Goal: Transaction & Acquisition: Purchase product/service

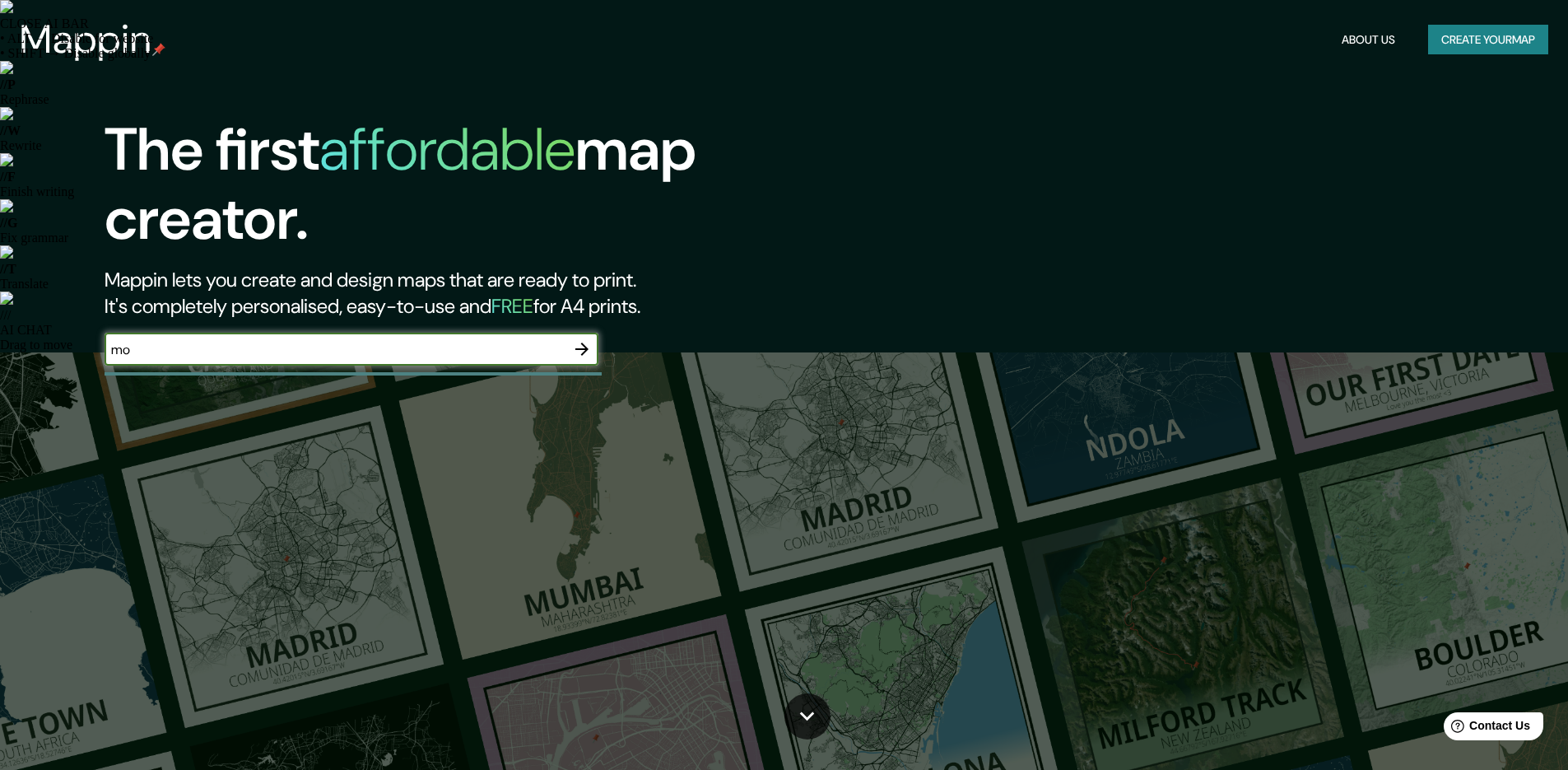
type input "m"
type input "Usera"
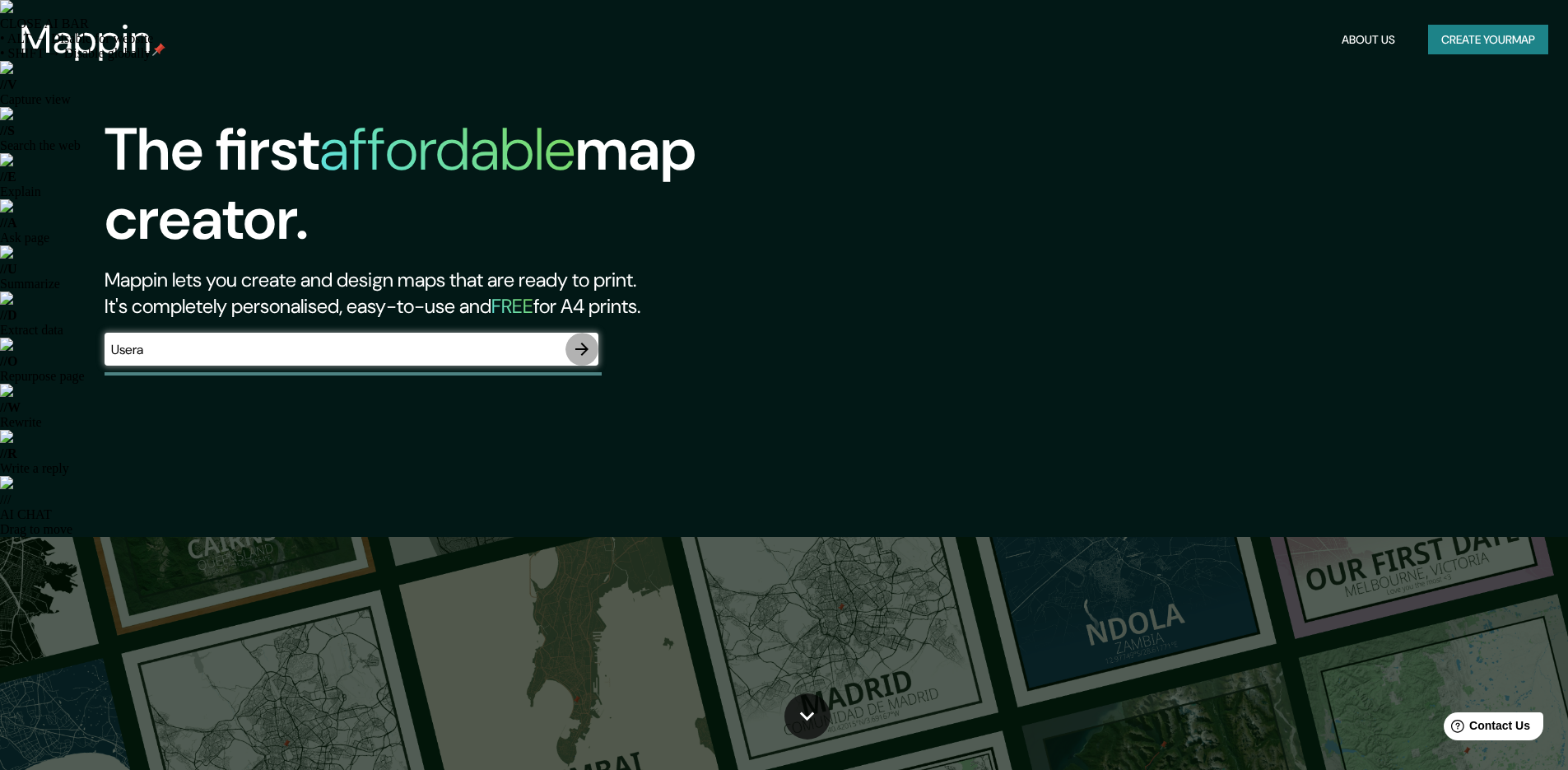
click at [586, 347] on icon "button" at bounding box center [582, 349] width 13 height 13
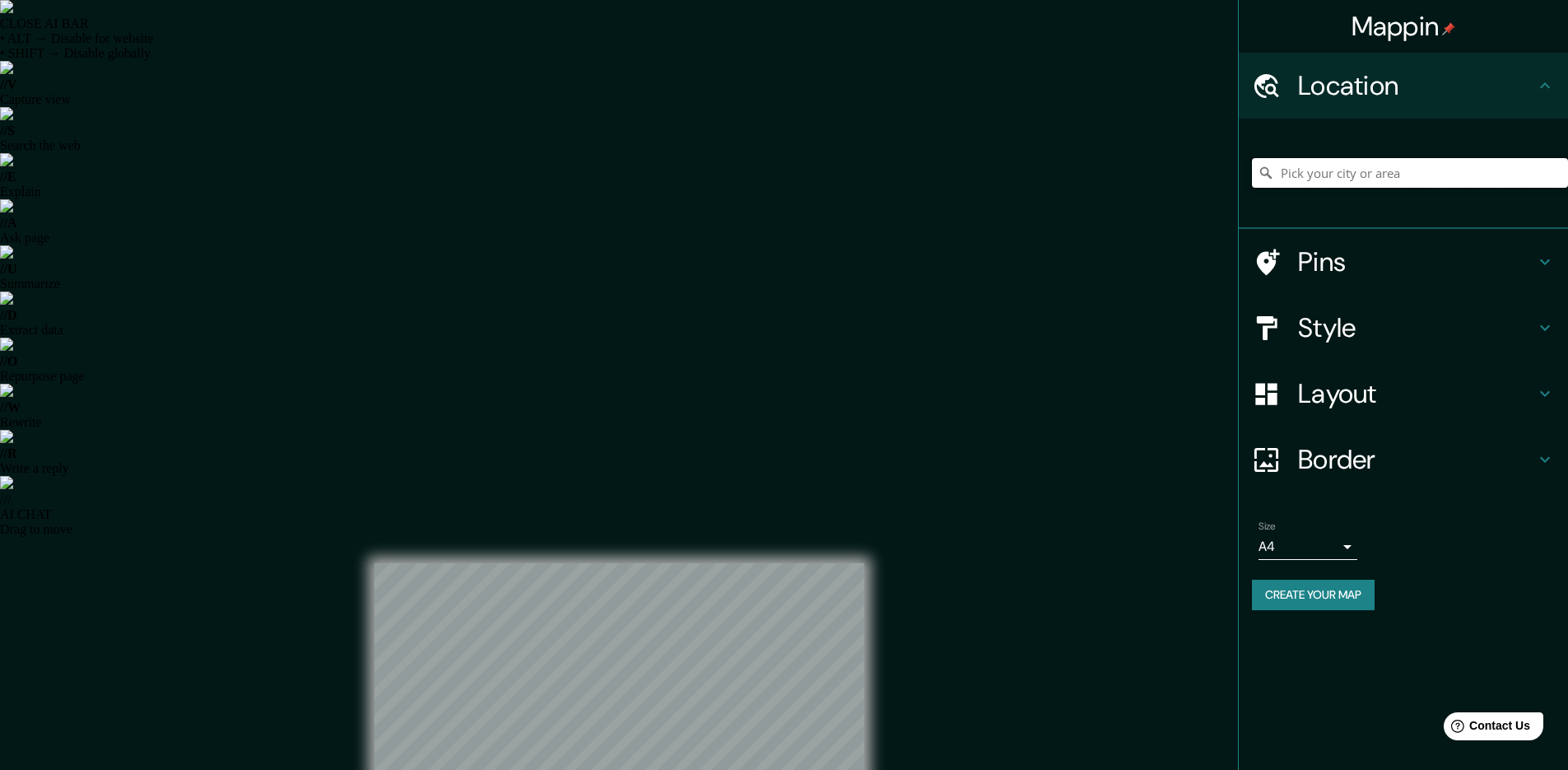
click at [1407, 178] on input "Pick your city or area" at bounding box center [1410, 173] width 316 height 30
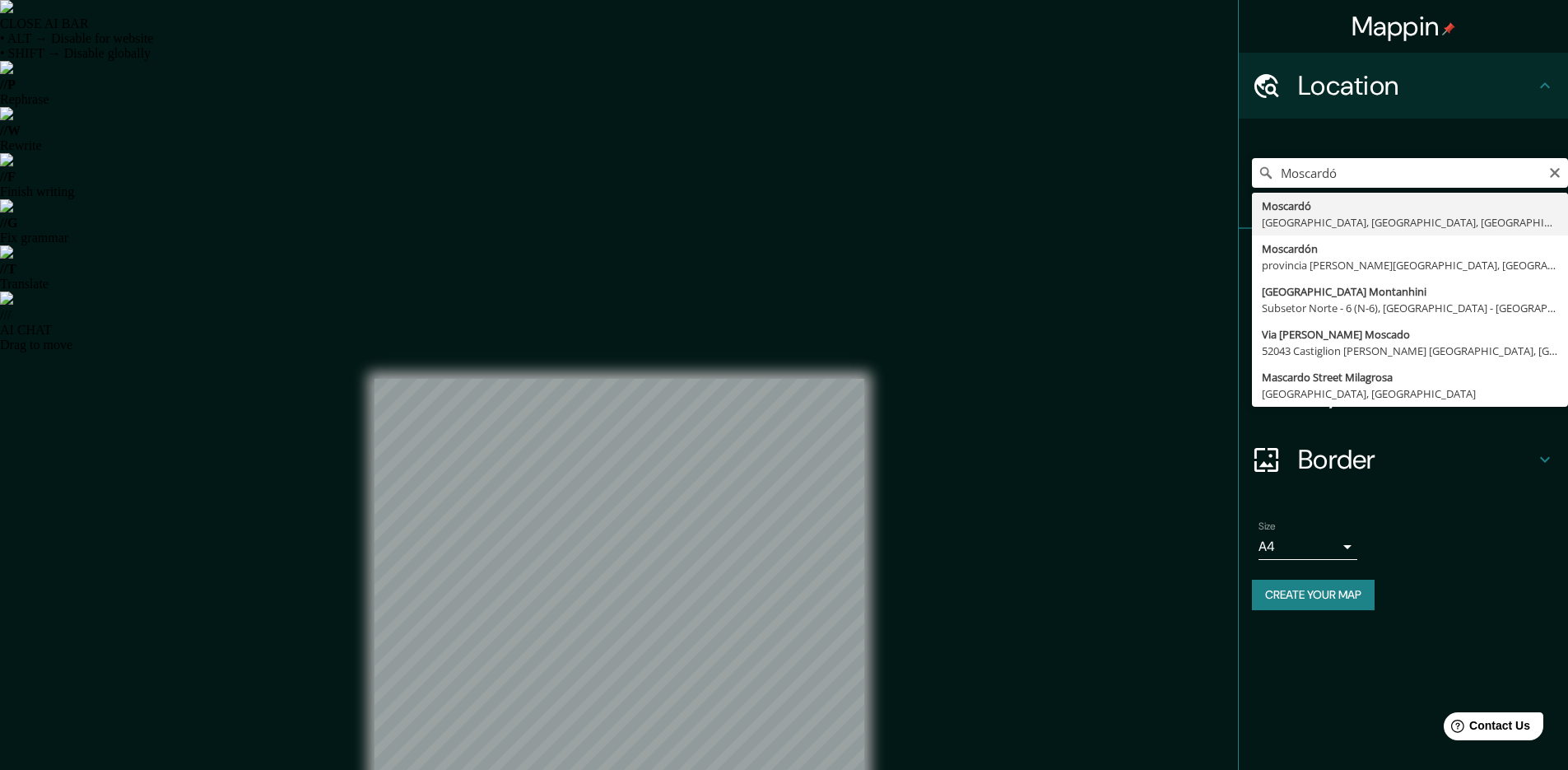
type input "Moscardó, [GEOGRAPHIC_DATA], [GEOGRAPHIC_DATA], [GEOGRAPHIC_DATA]"
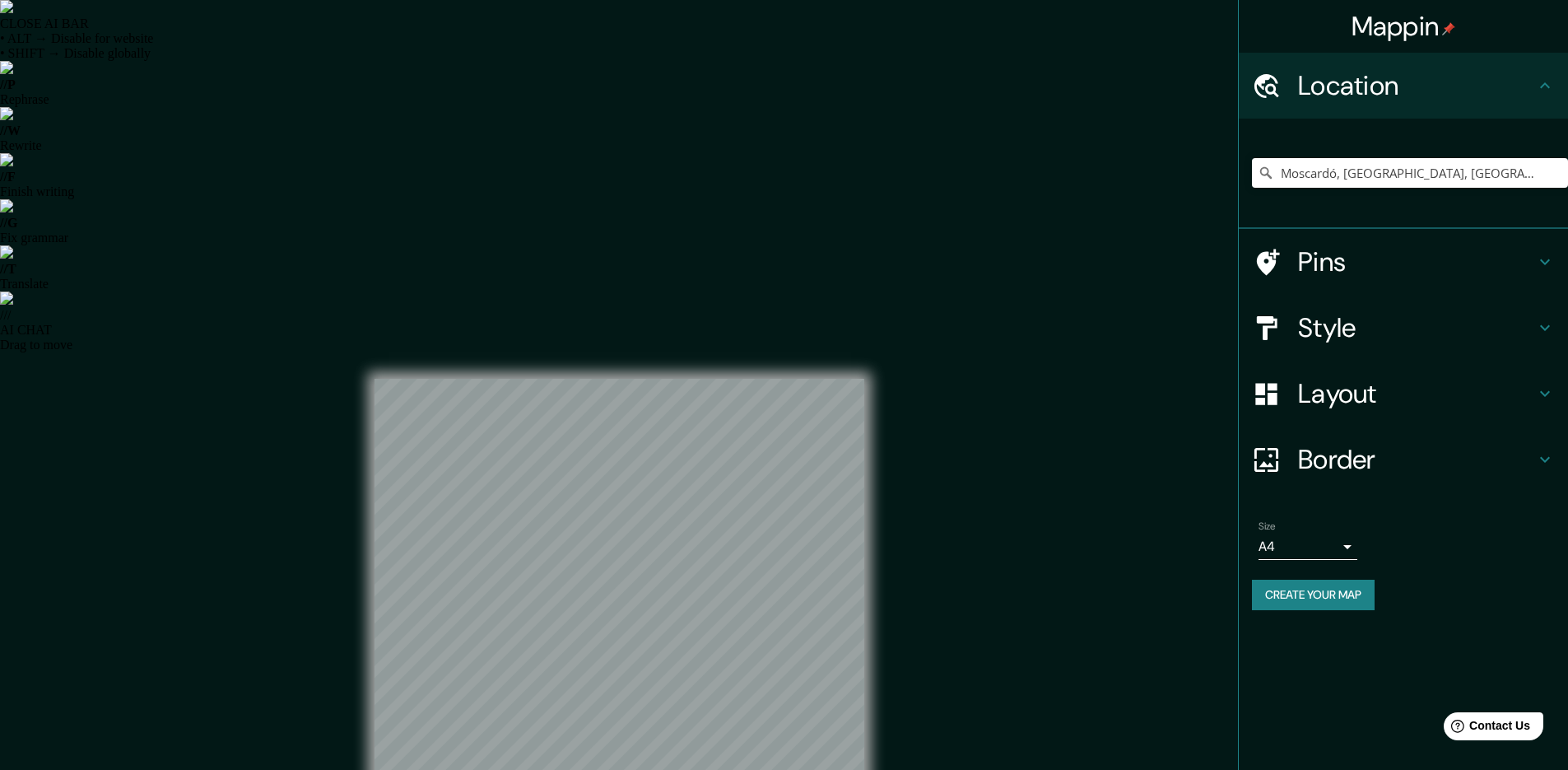
click at [1547, 261] on icon at bounding box center [1545, 261] width 20 height 20
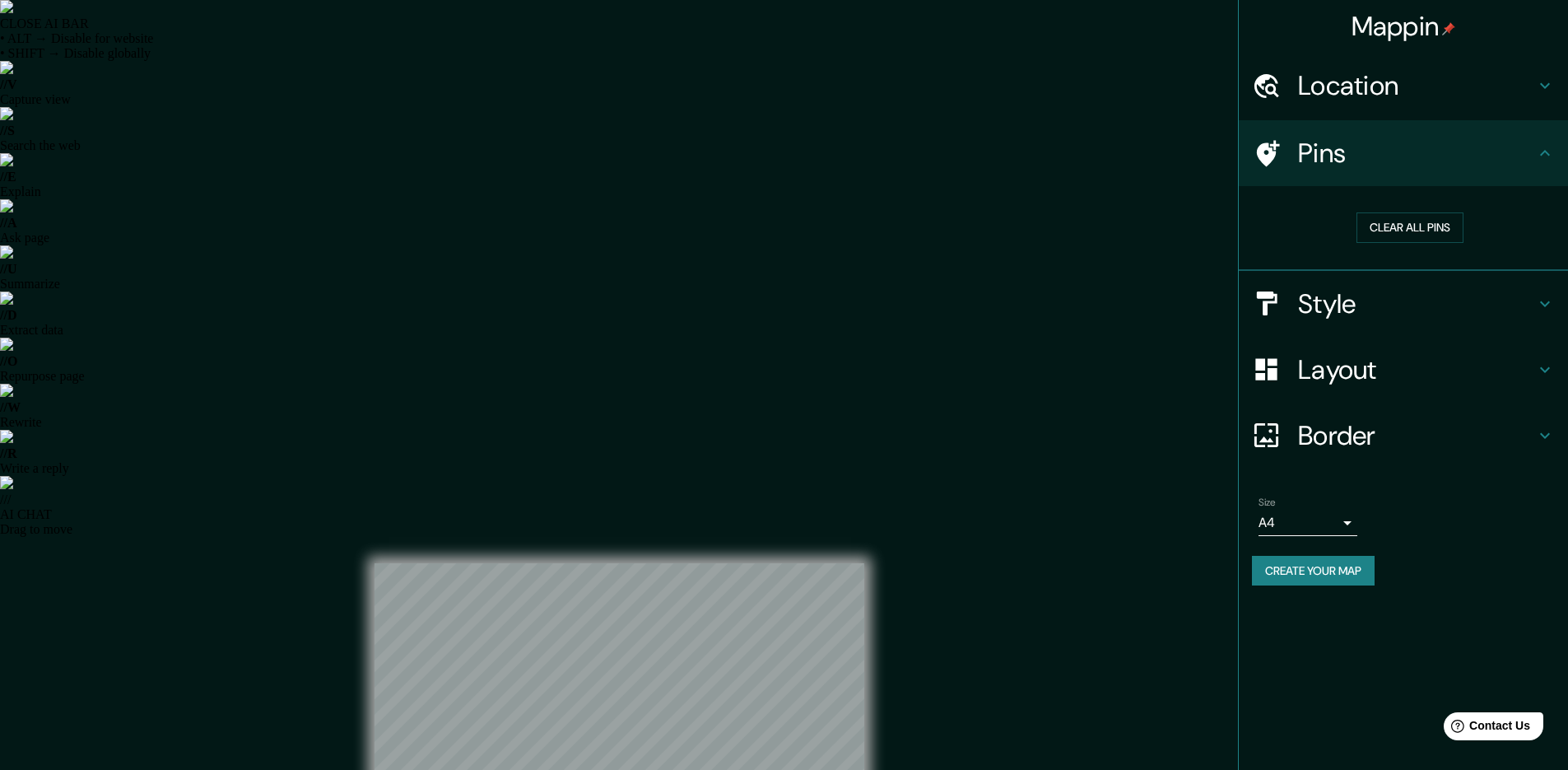
click at [1547, 308] on icon at bounding box center [1545, 304] width 20 height 20
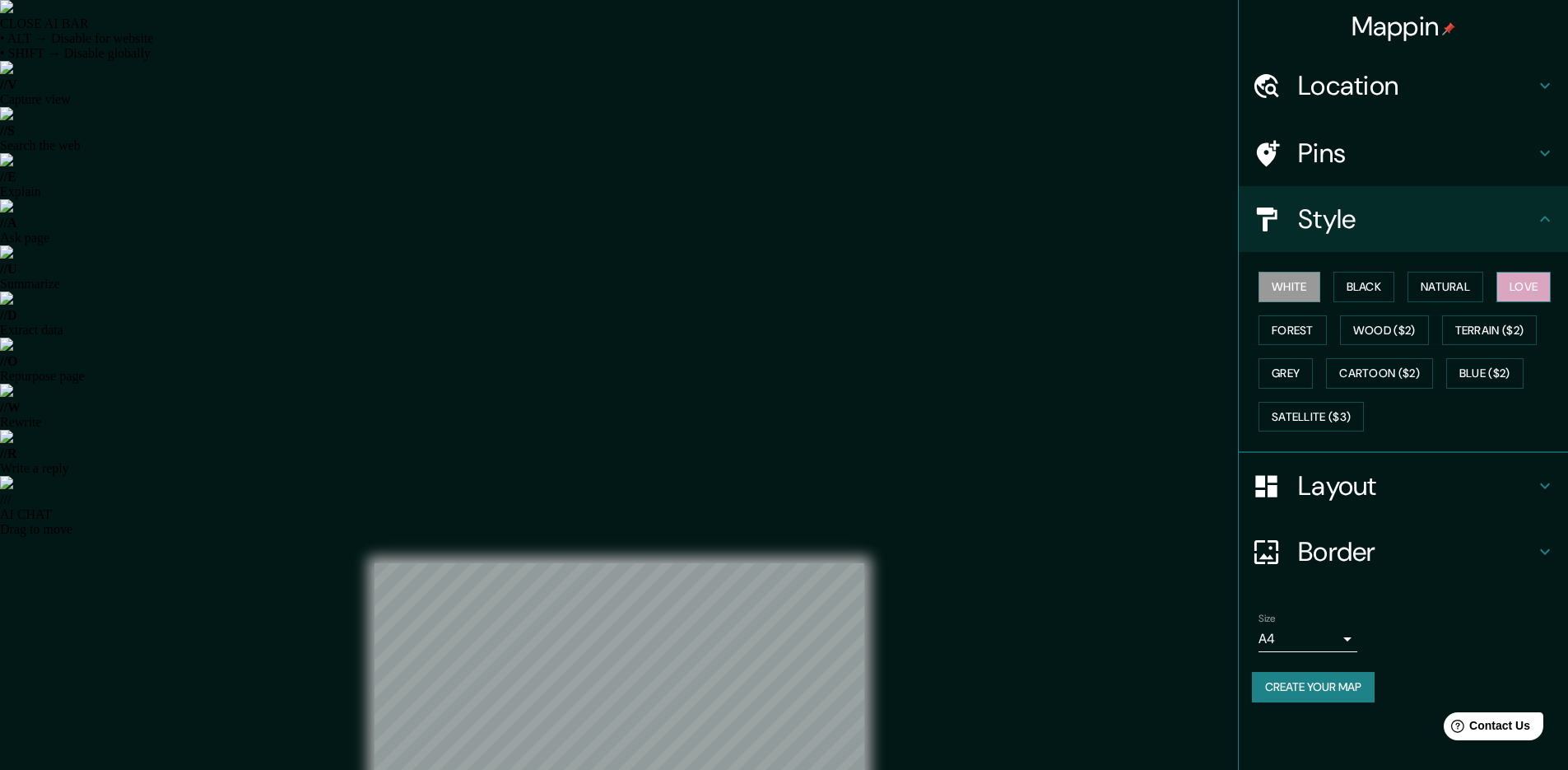
click at [1523, 291] on button "Love" at bounding box center [1523, 287] width 54 height 31
click at [1333, 485] on h4 "Layout" at bounding box center [1416, 486] width 237 height 33
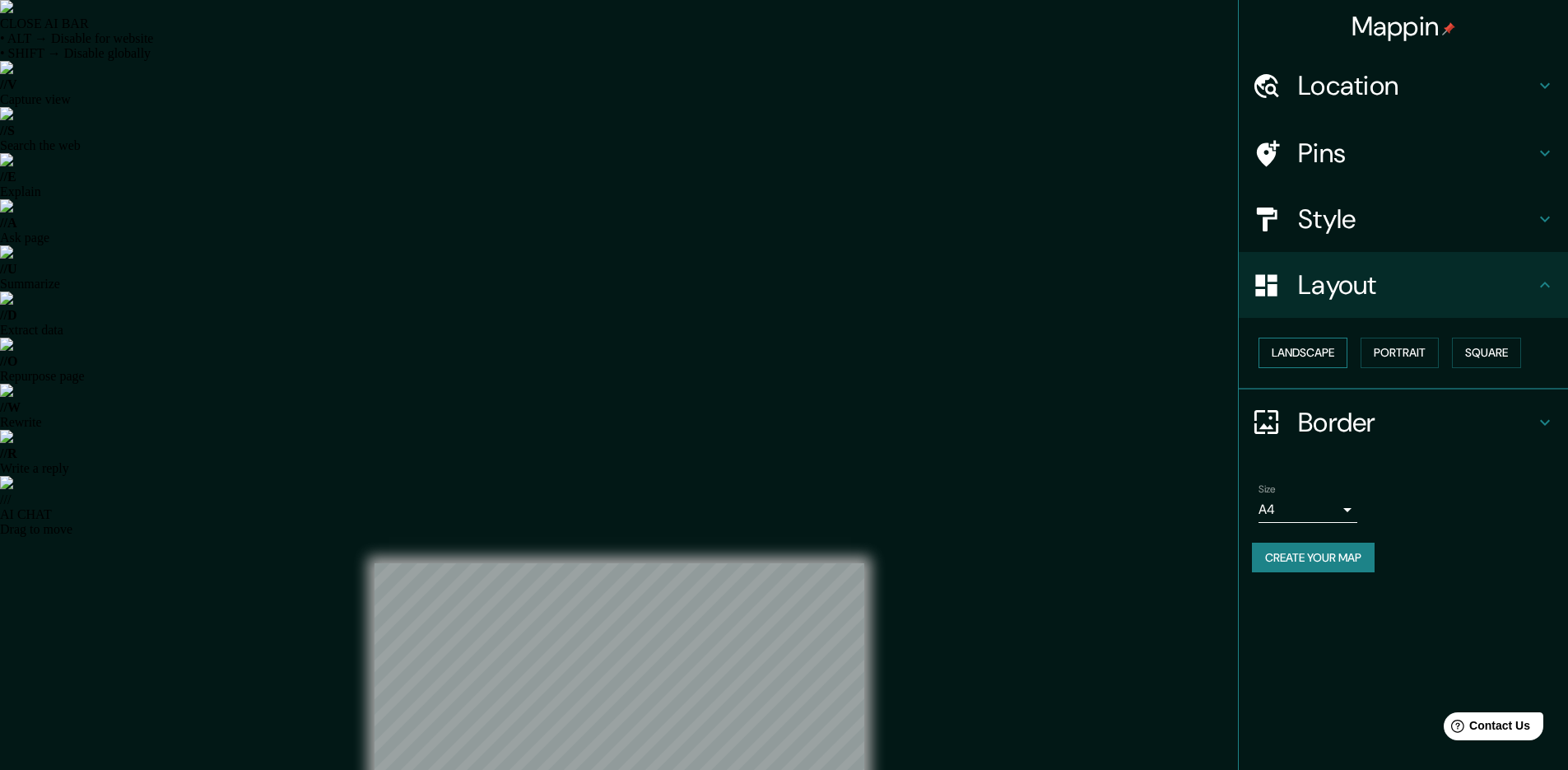
click at [1339, 358] on button "Landscape" at bounding box center [1302, 353] width 89 height 31
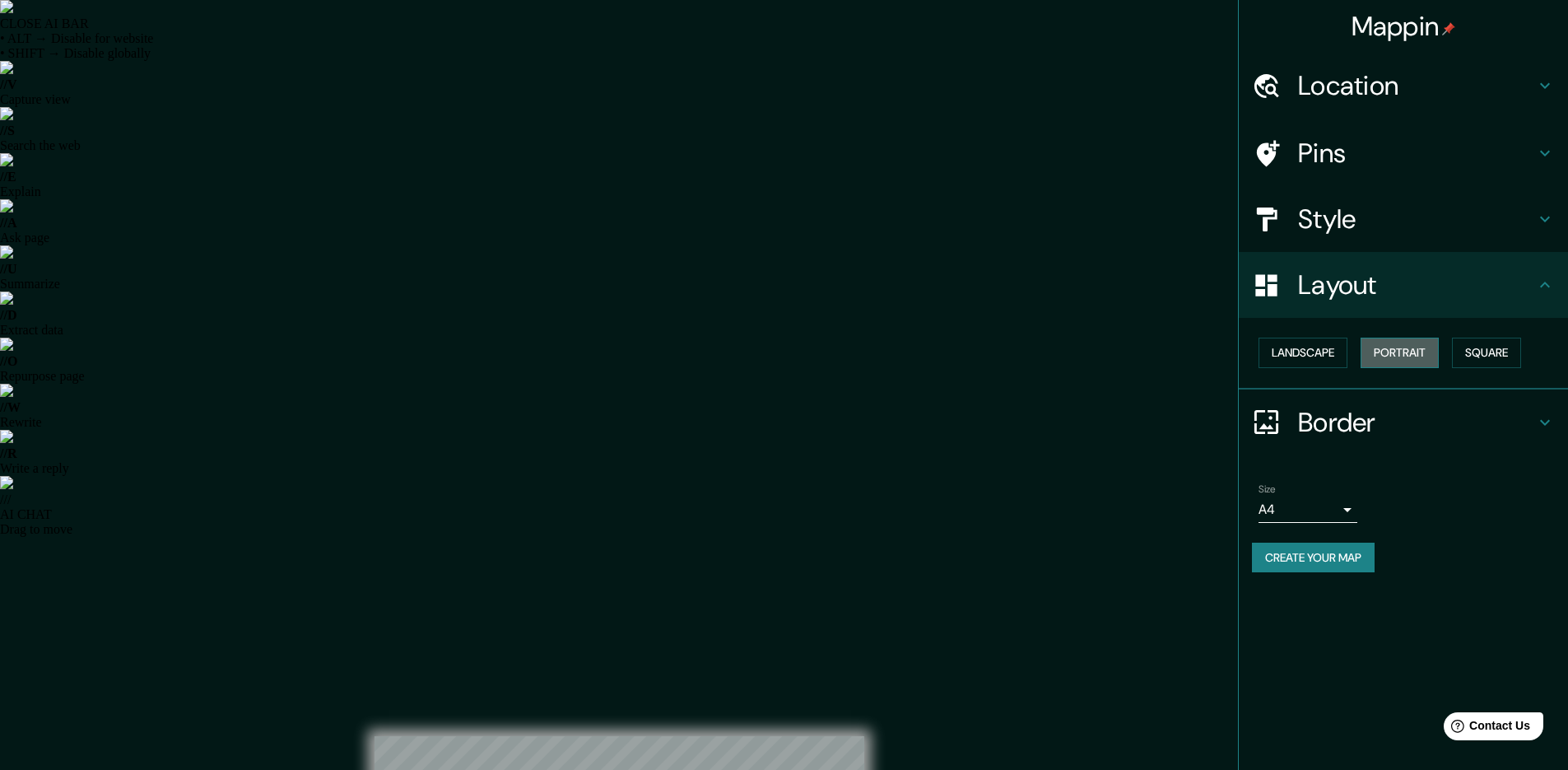
click at [1402, 351] on button "Portrait" at bounding box center [1398, 353] width 78 height 31
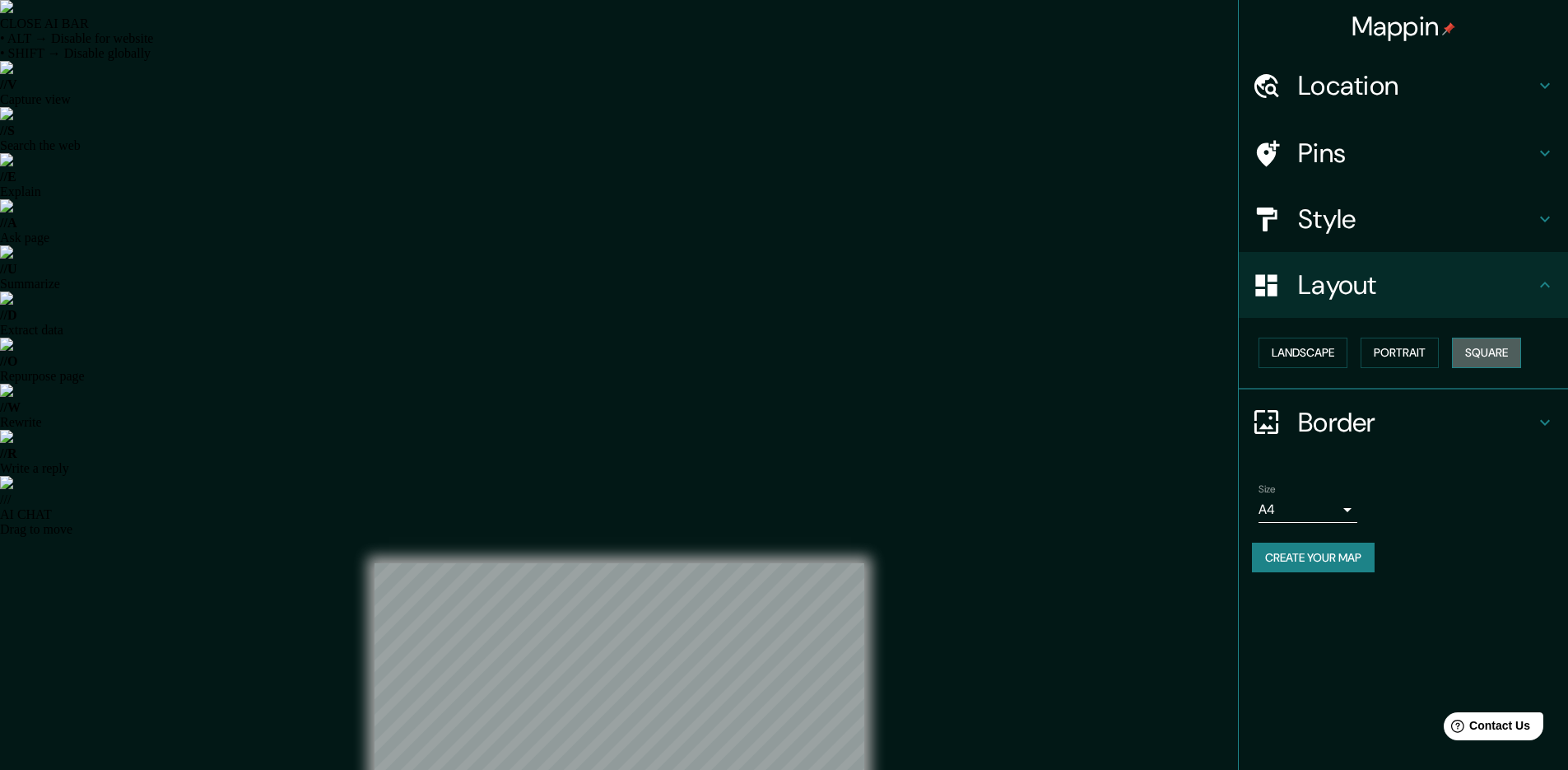
click at [1506, 343] on button "Square" at bounding box center [1486, 353] width 69 height 31
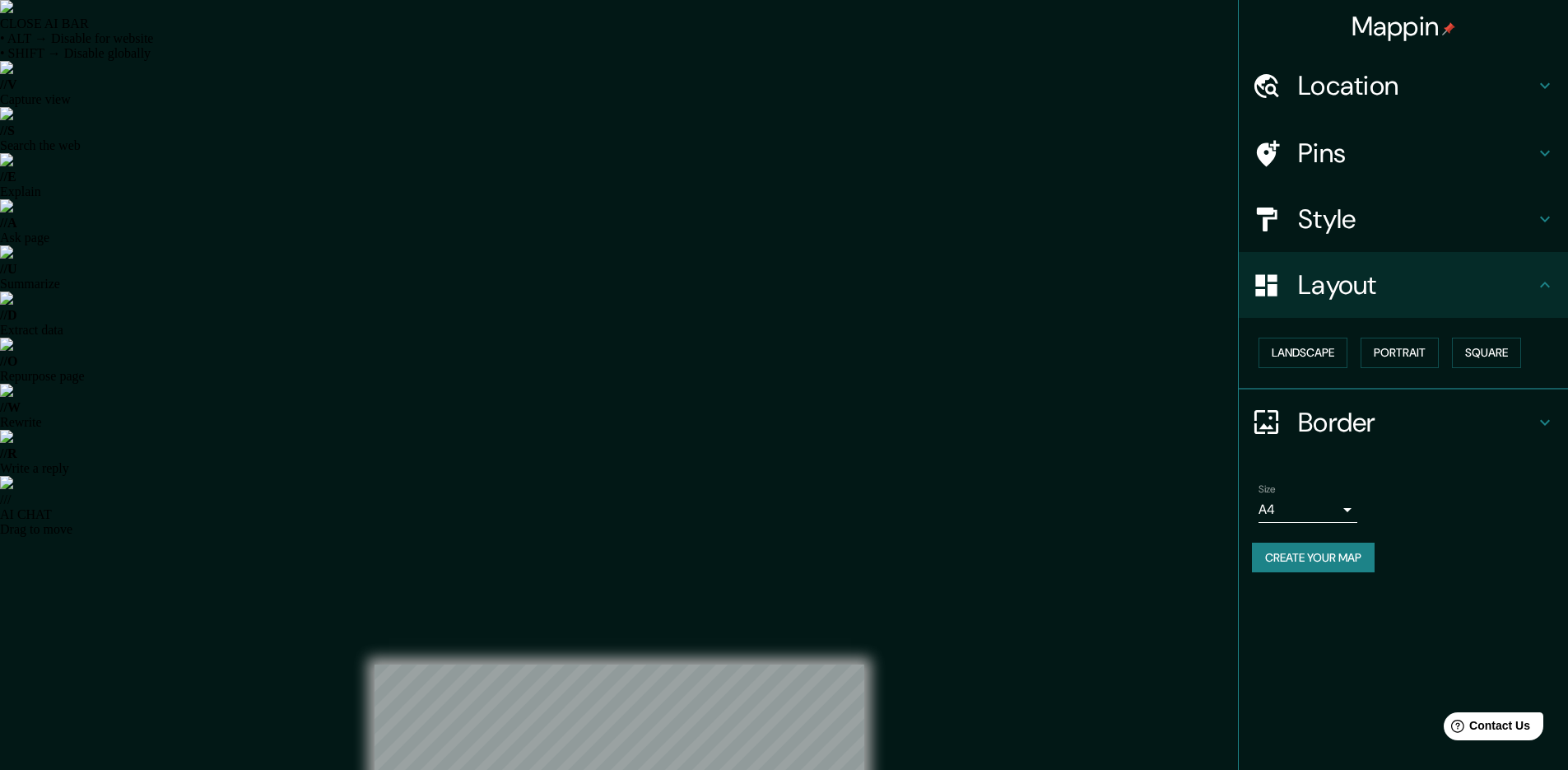
click at [1372, 436] on h4 "Border" at bounding box center [1416, 422] width 237 height 33
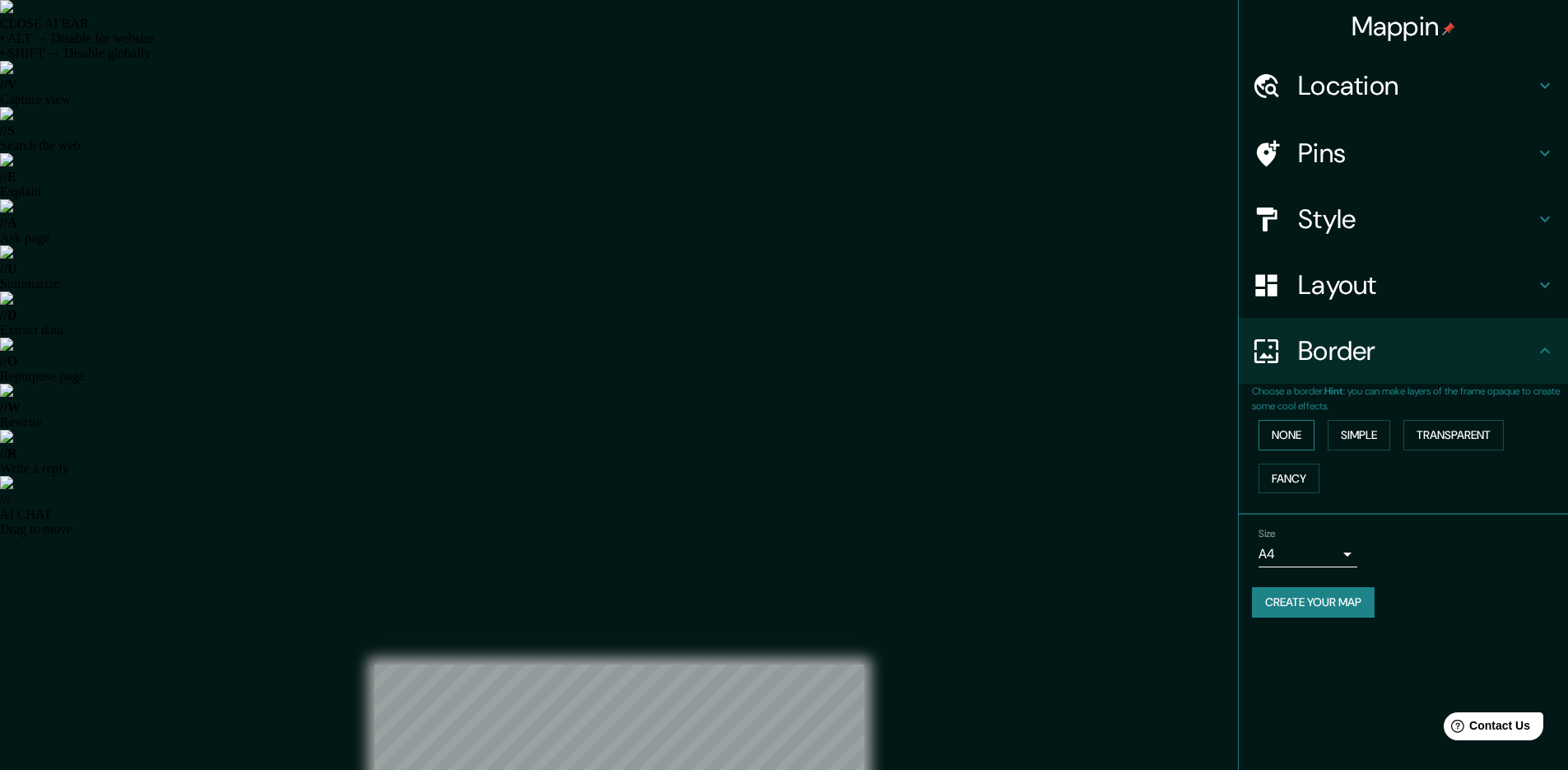
click at [1298, 439] on button "None" at bounding box center [1286, 436] width 56 height 31
click at [1354, 443] on button "Simple" at bounding box center [1358, 436] width 63 height 31
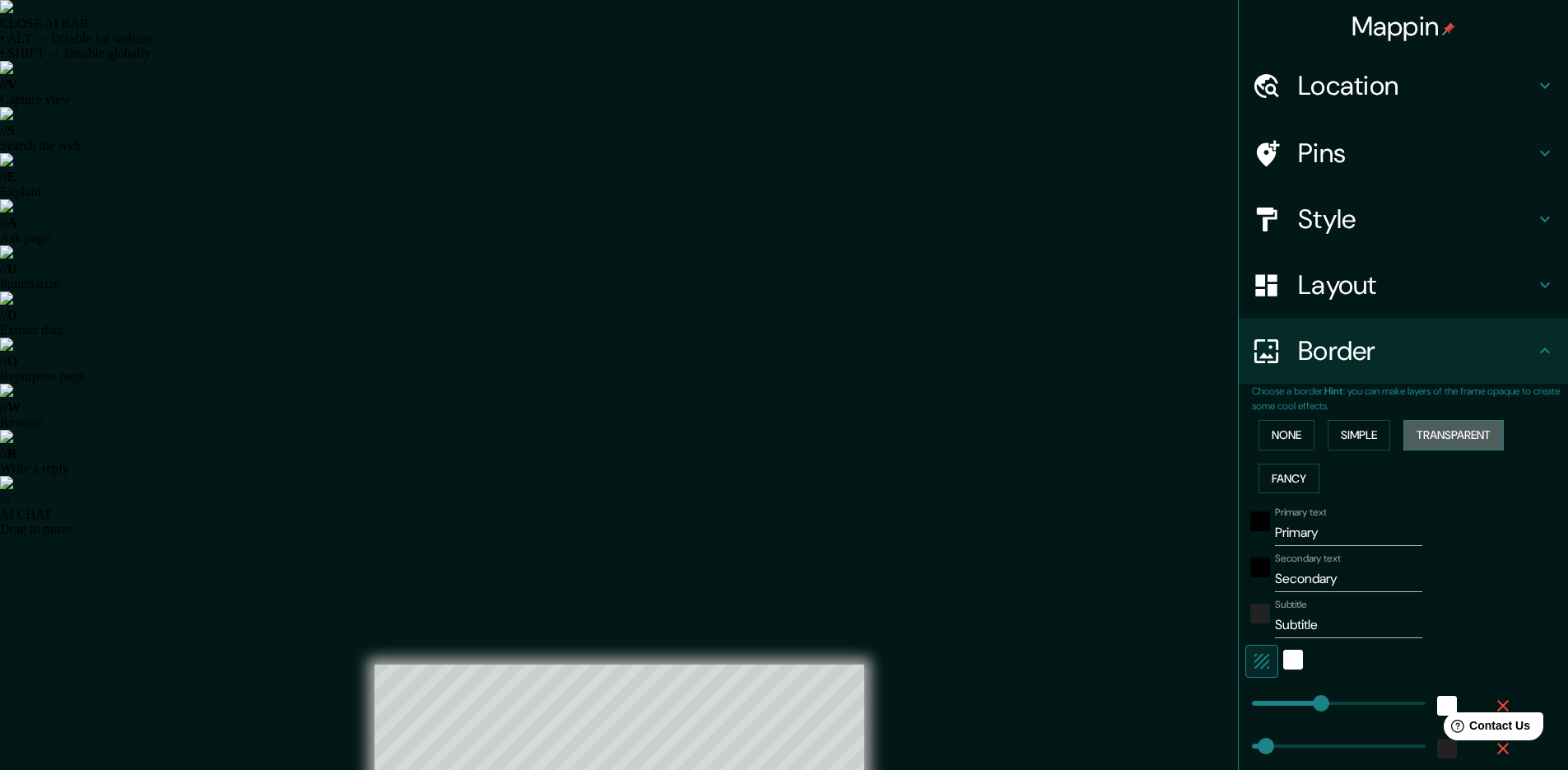
click at [1431, 433] on button "Transparent" at bounding box center [1453, 436] width 100 height 31
click at [1296, 483] on button "Fancy" at bounding box center [1288, 479] width 61 height 31
click at [1450, 432] on button "Transparent" at bounding box center [1453, 436] width 100 height 31
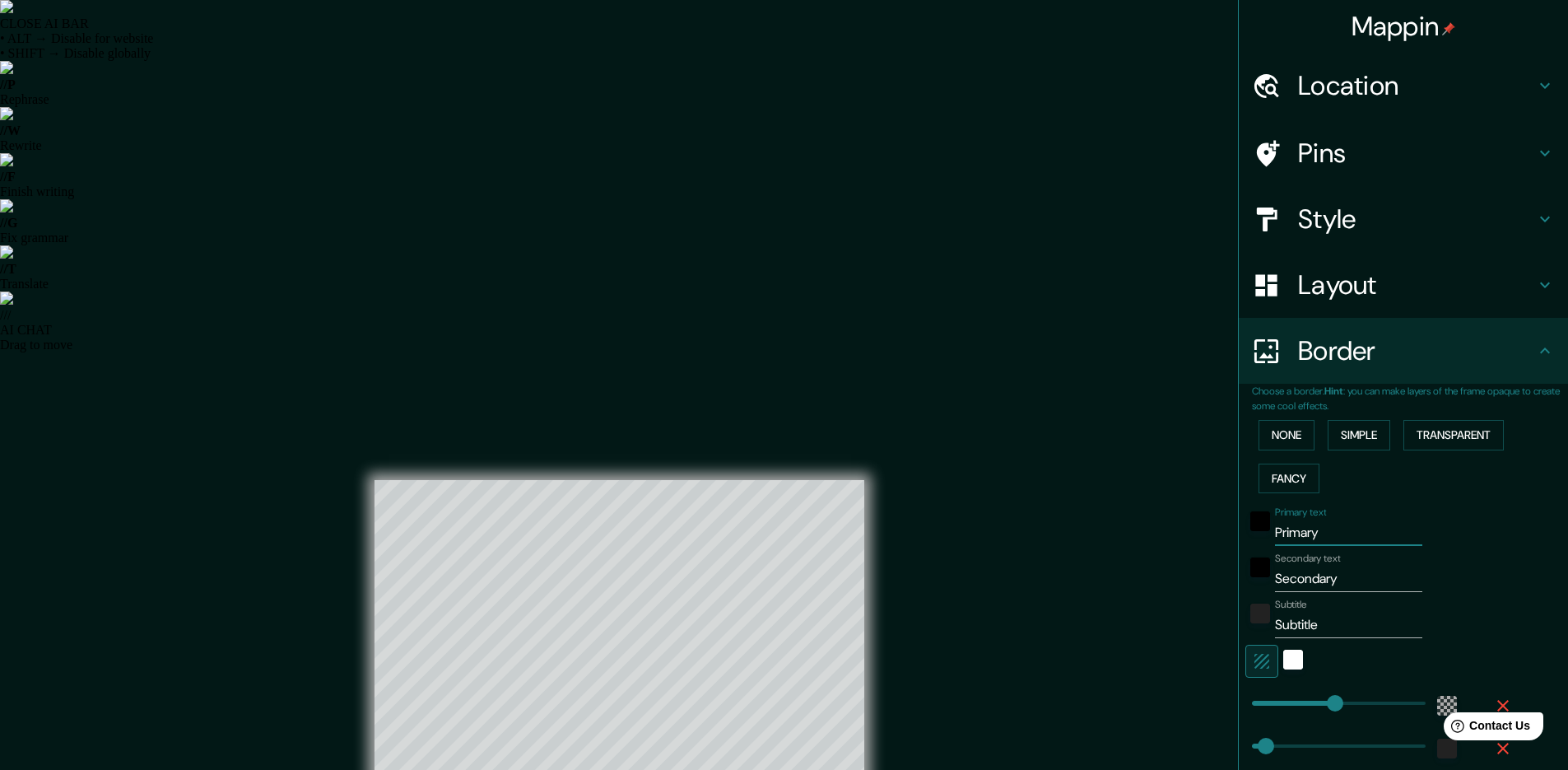
click at [1337, 538] on input "Primary" at bounding box center [1348, 532] width 147 height 26
type input "Primar"
type input "286"
type input "48"
type input "Pri"
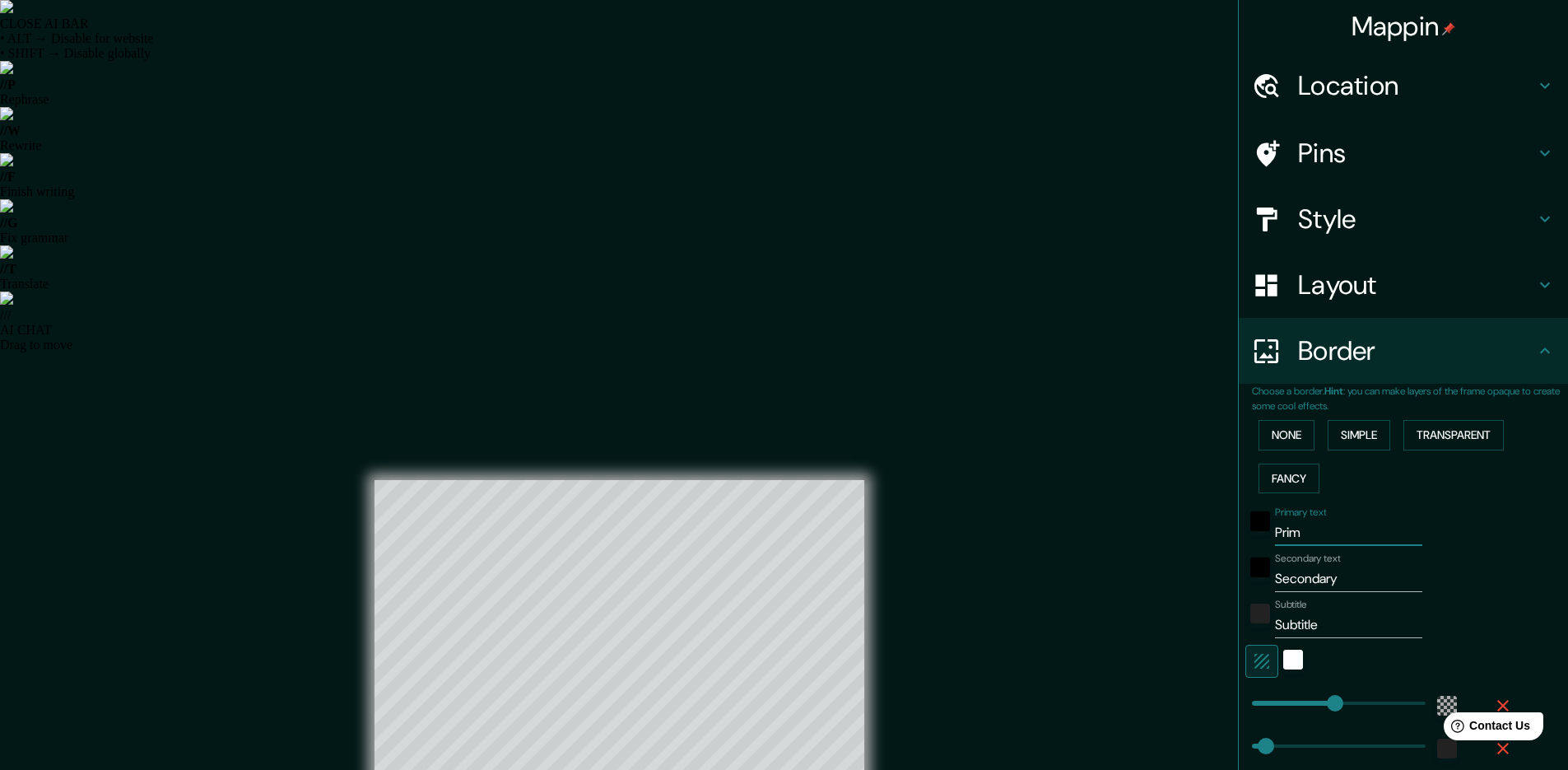
type input "286"
type input "48"
type input "P"
type input "286"
type input "48"
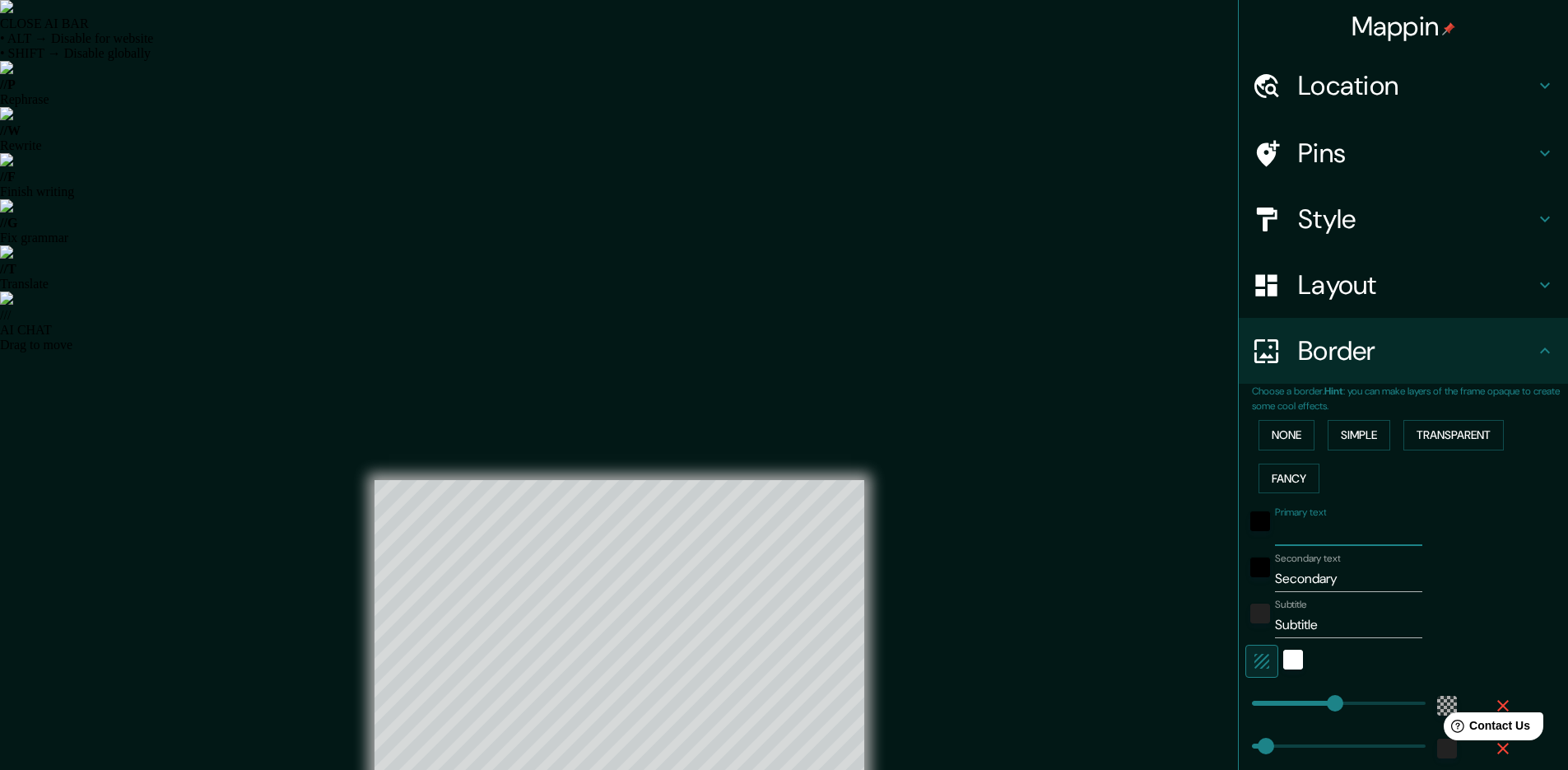
click at [1340, 584] on input "Secondary" at bounding box center [1348, 578] width 147 height 26
type input "Secondar"
type input "286"
type input "48"
type input "Seconda"
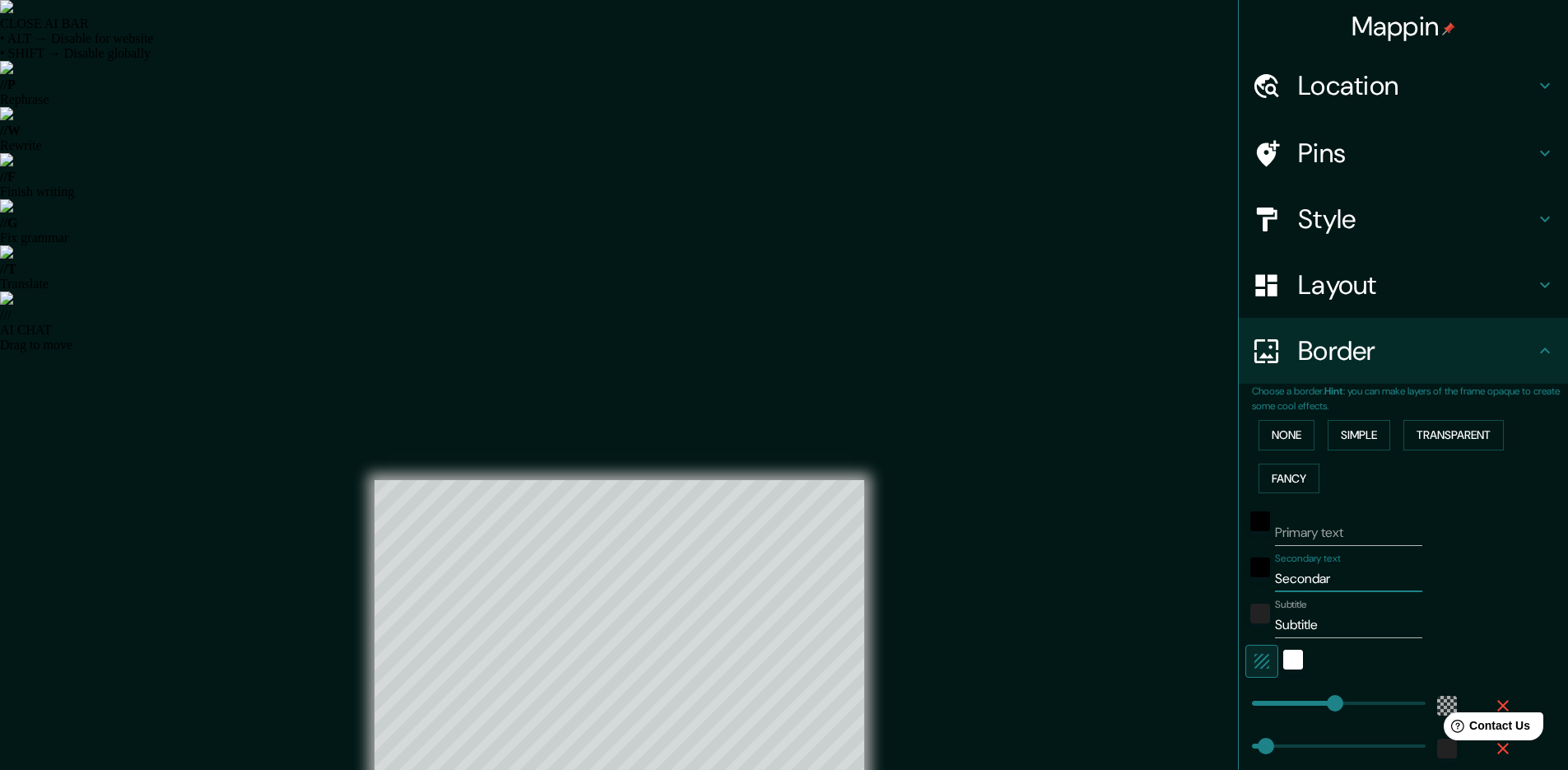
type input "286"
type input "48"
type input "Secon"
type input "286"
type input "48"
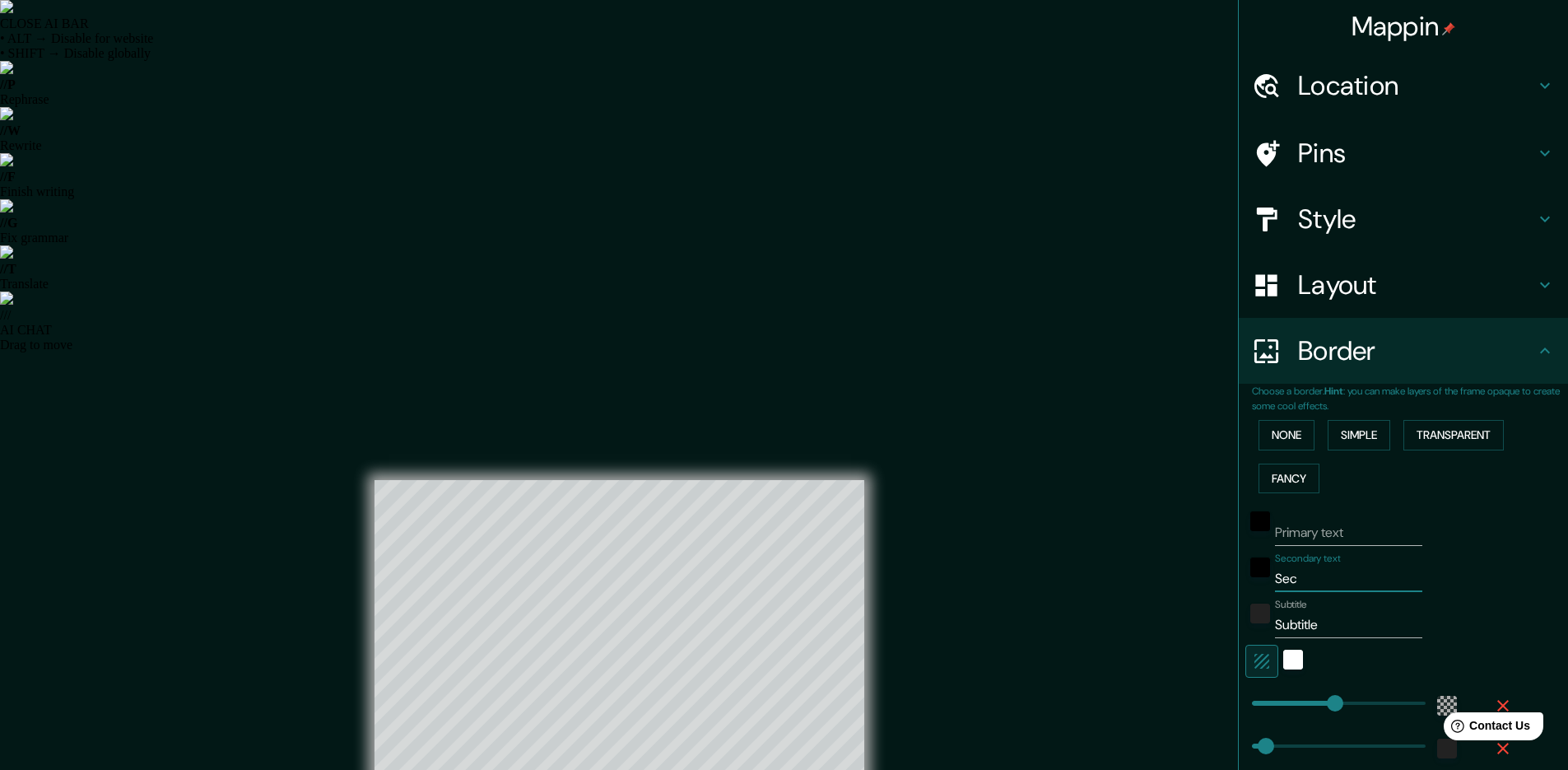
type input "Se"
type input "286"
type input "48"
type input "S"
type input "286"
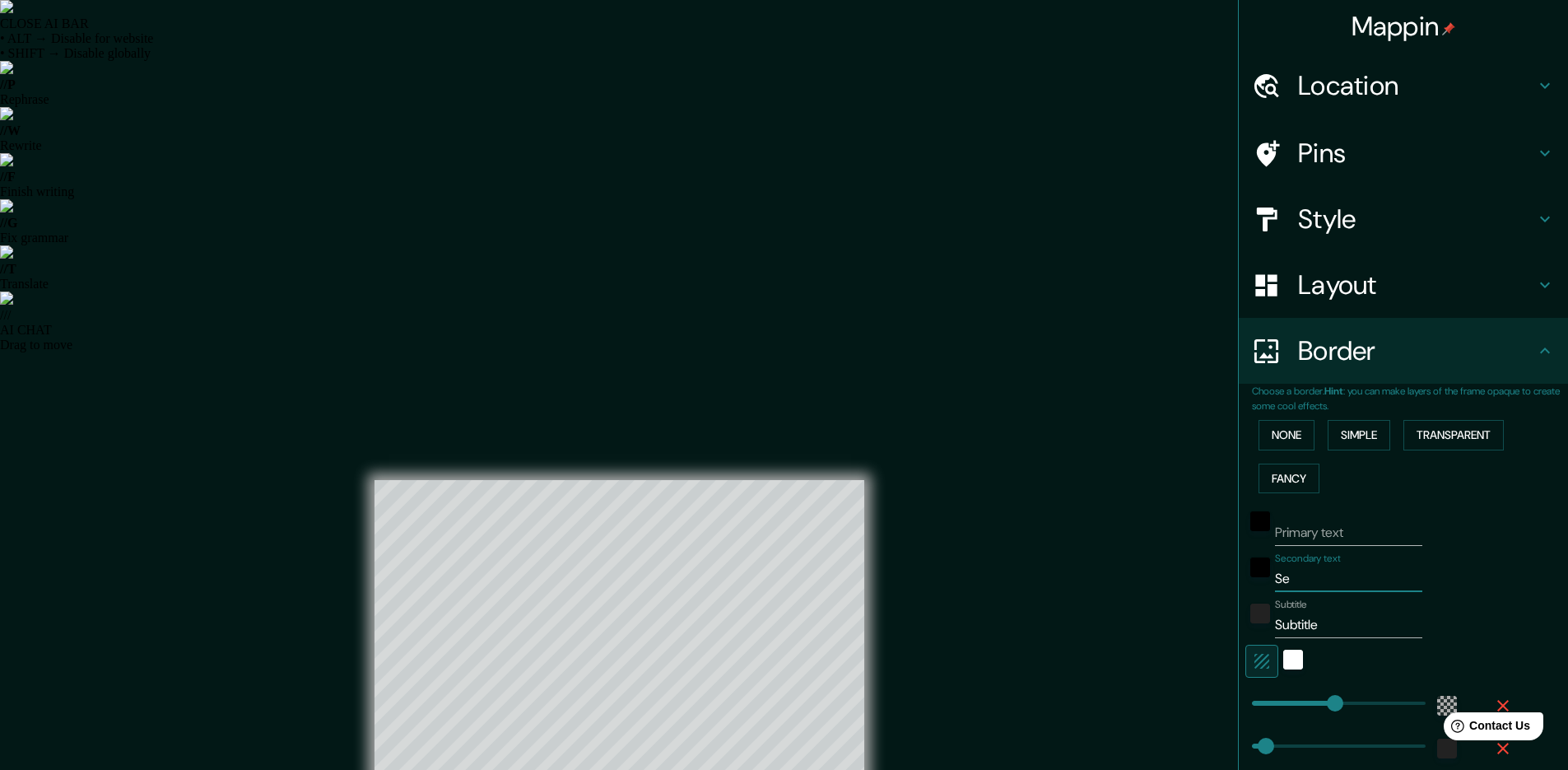
type input "48"
type input "286"
type input "48"
click at [1320, 631] on input "Subtitle" at bounding box center [1348, 624] width 147 height 26
type input "Subtitl"
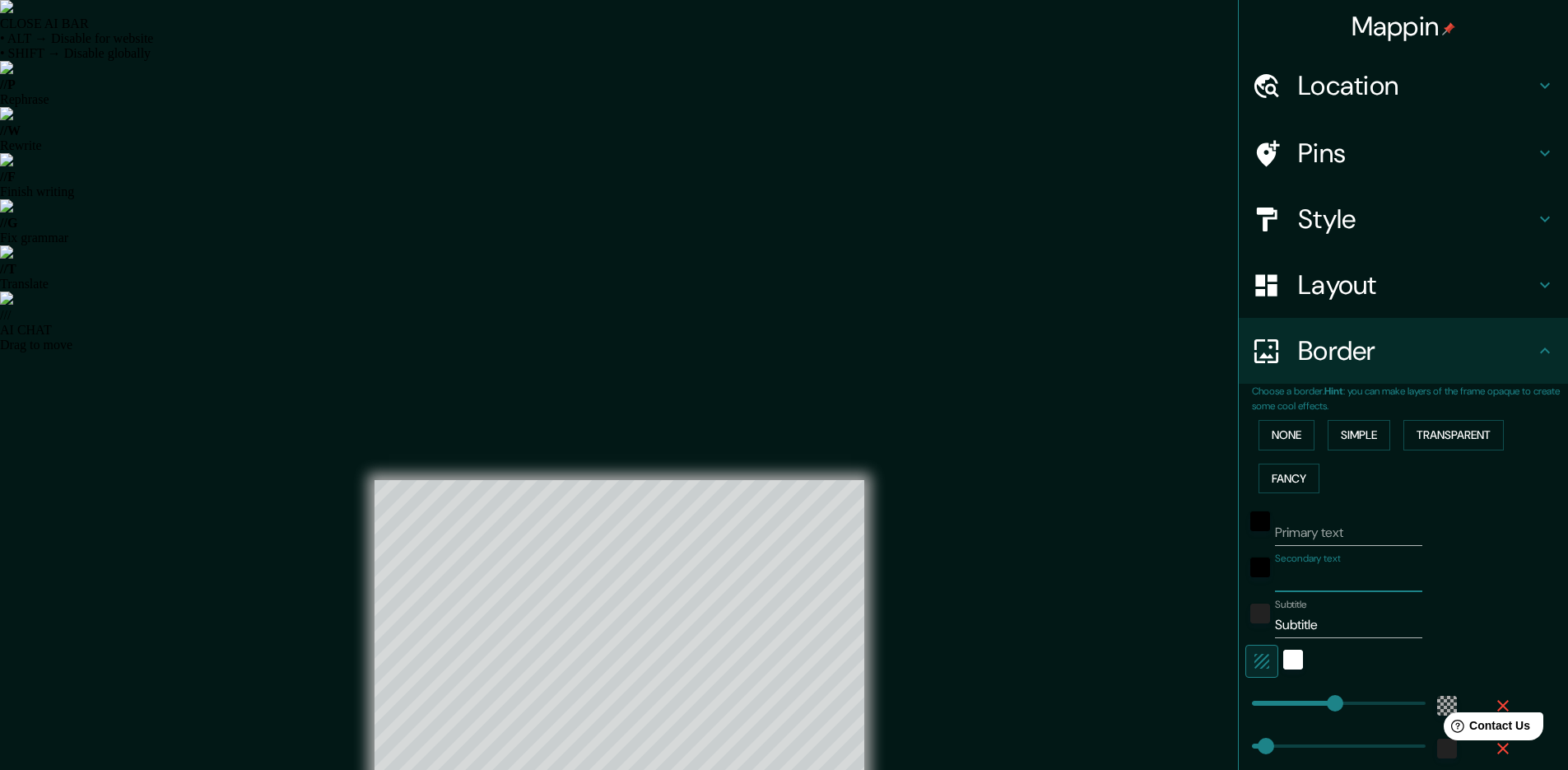
type input "286"
type input "48"
type input "Subtit"
type input "286"
type input "48"
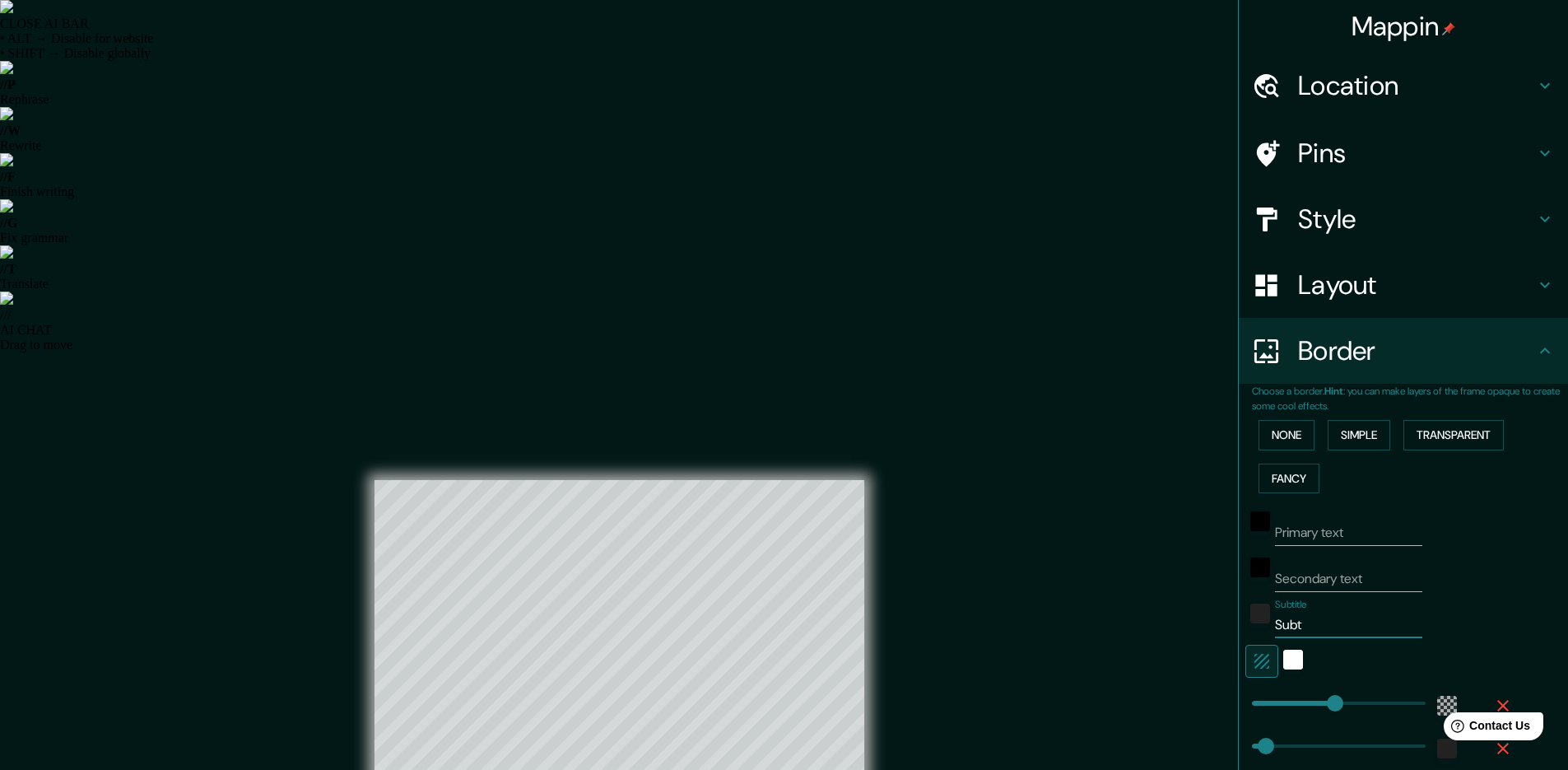
type input "Sub"
type input "286"
type input "48"
type input "Su"
type input "286"
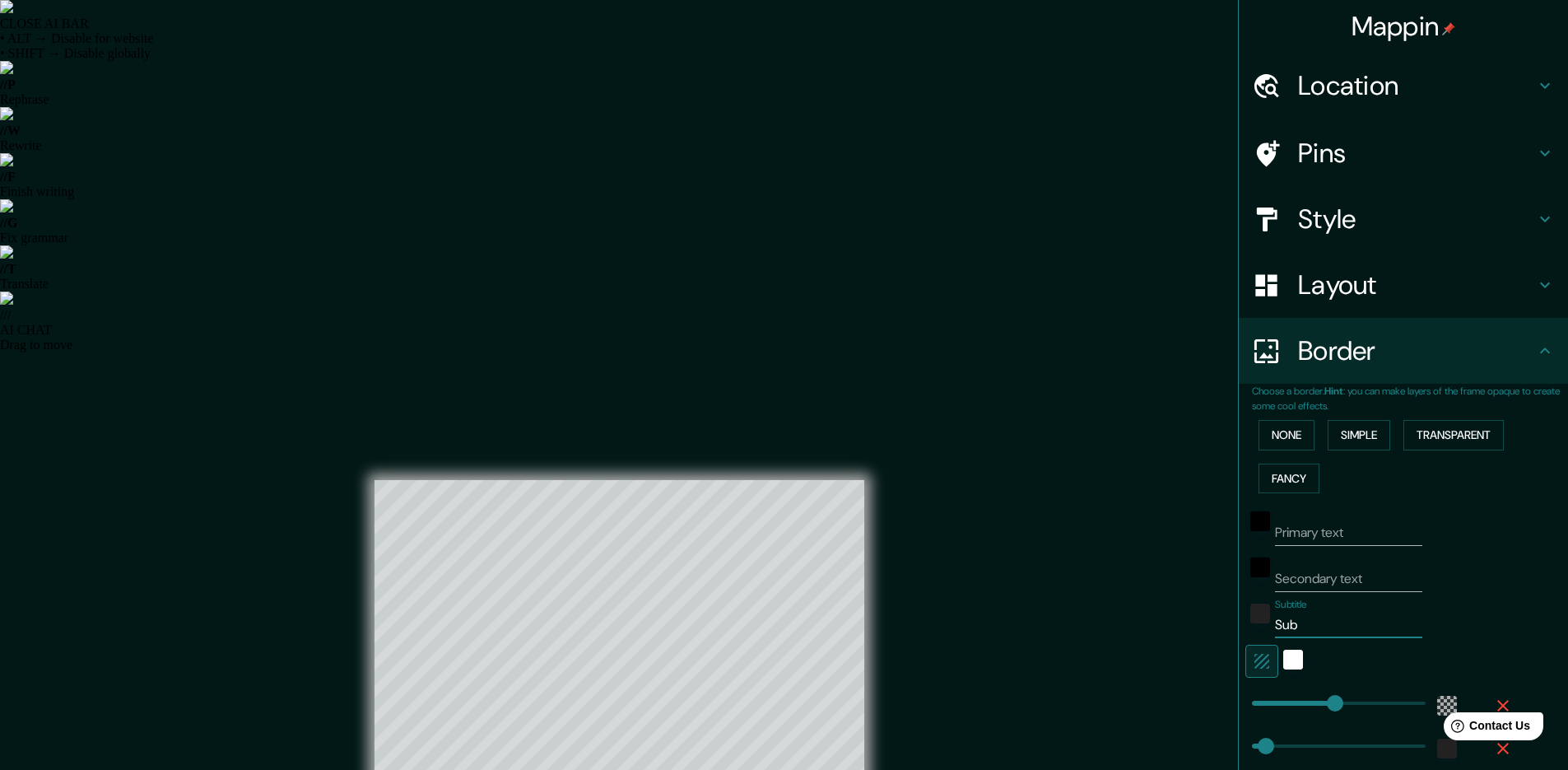
type input "48"
type input "S"
type input "286"
type input "48"
click at [1254, 659] on icon "button" at bounding box center [1262, 661] width 20 height 20
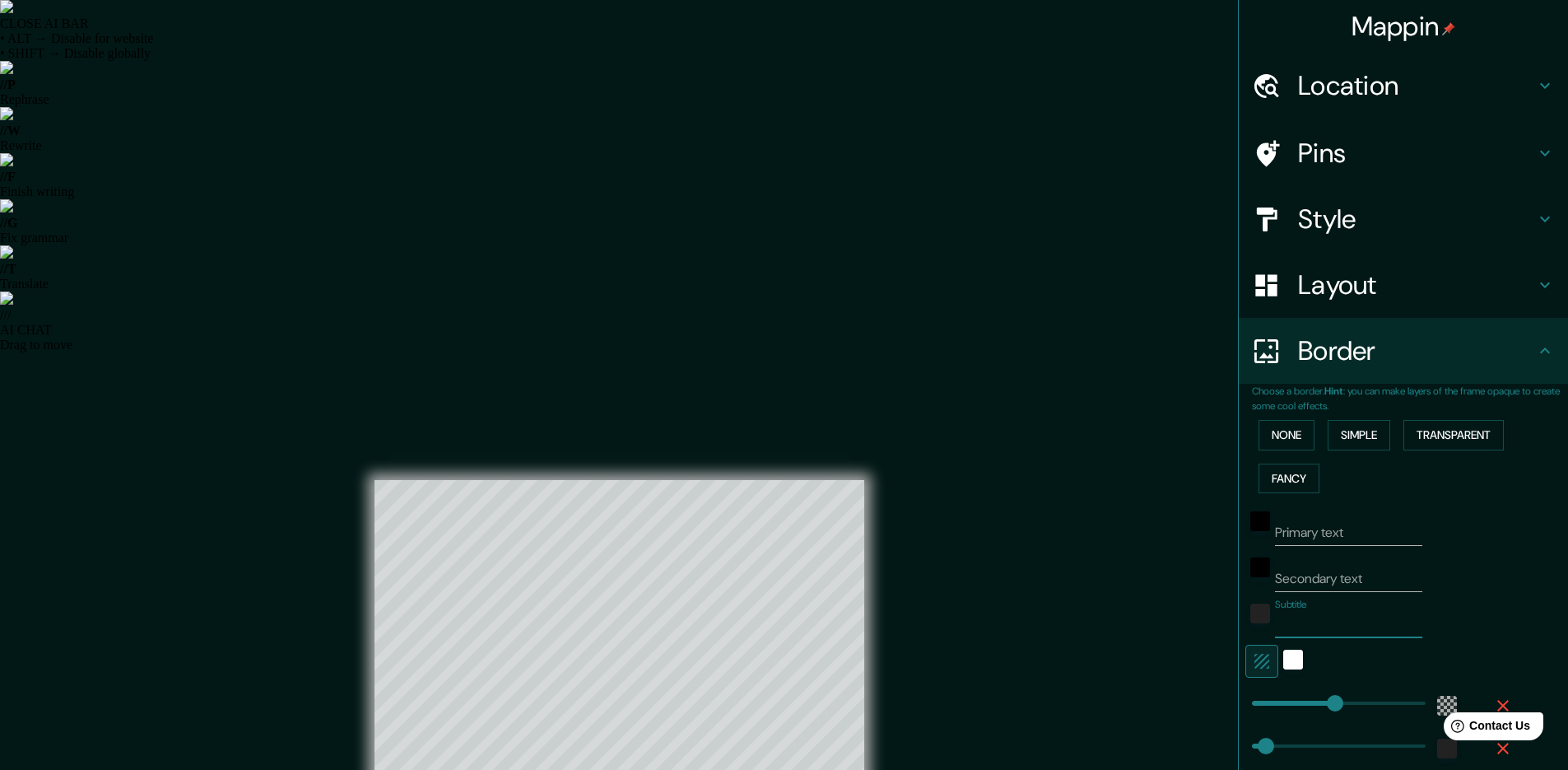
type input "286"
type input "48"
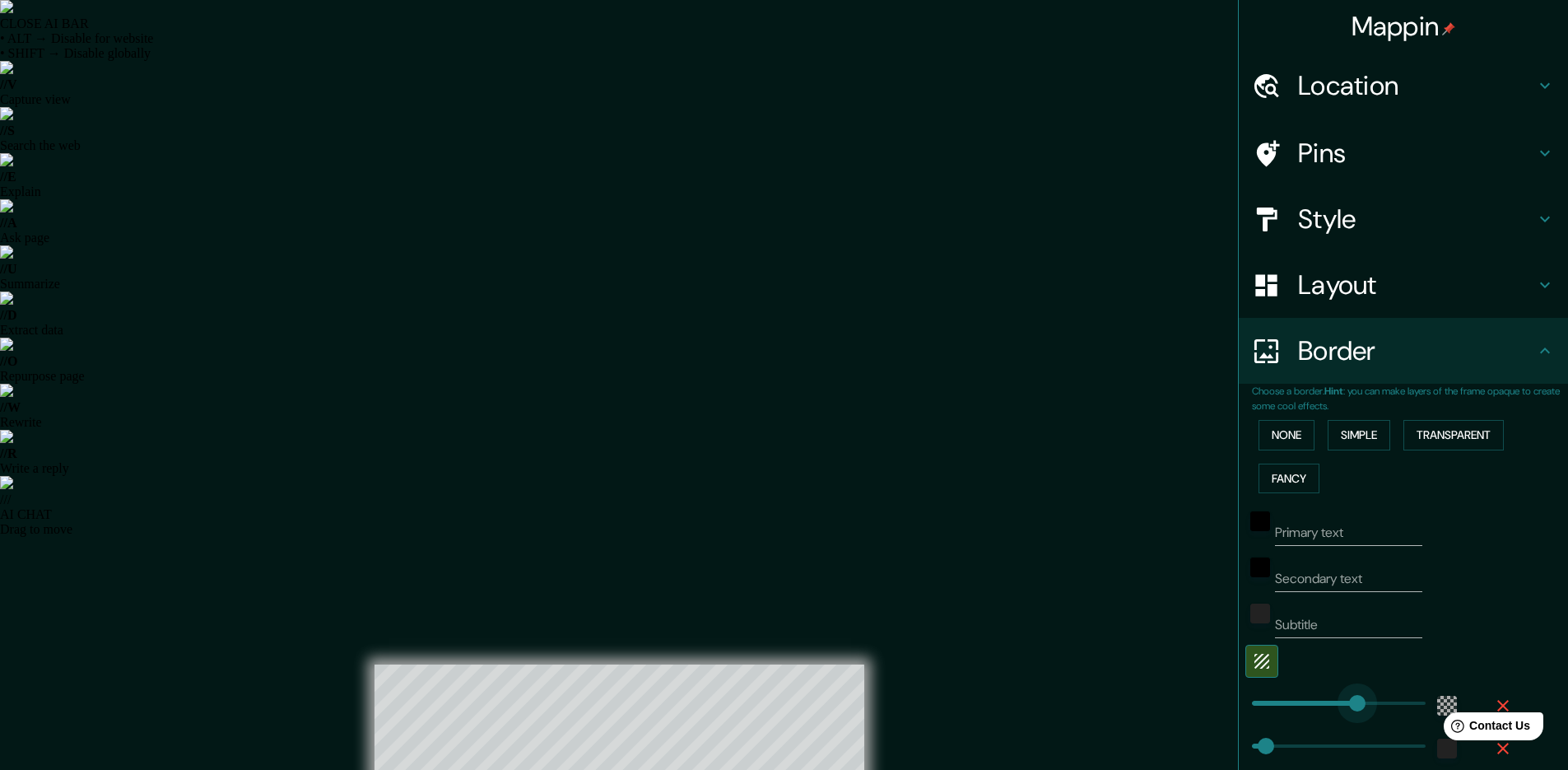
type input "223"
drag, startPoint x: 1320, startPoint y: 699, endPoint x: 1304, endPoint y: 698, distance: 16.0
type input "48"
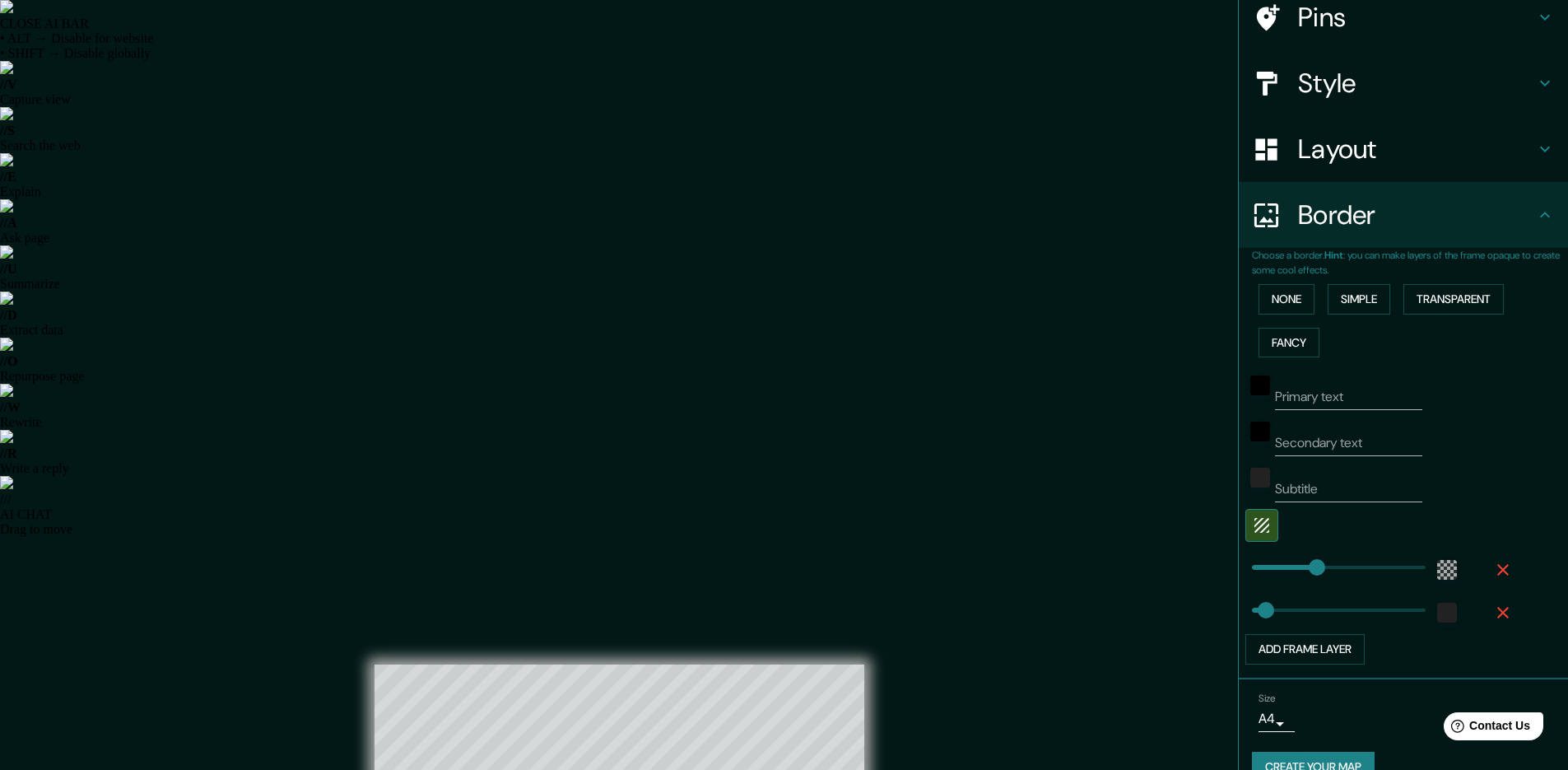
scroll to position [167, 0]
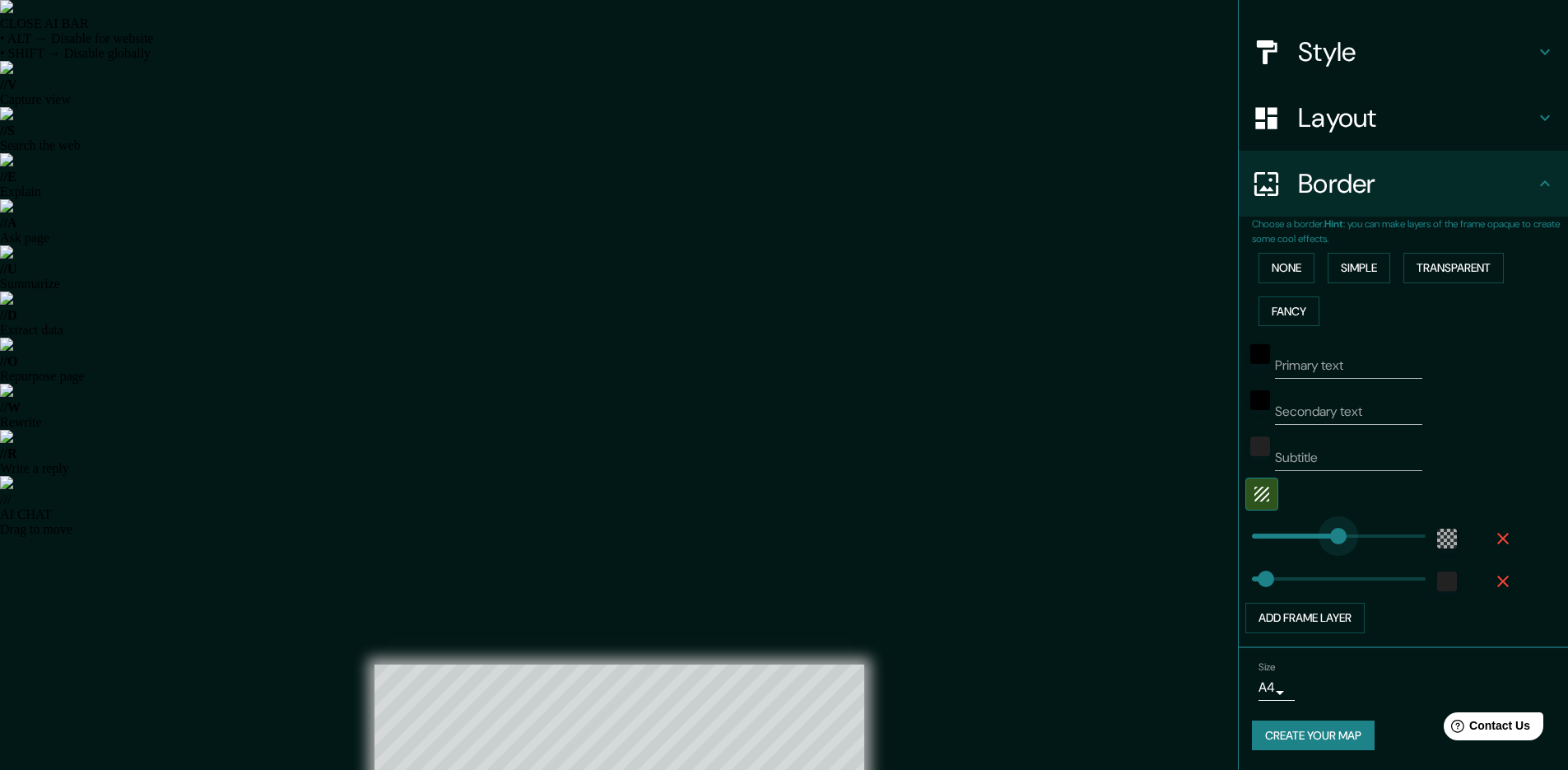
type input "542"
drag, startPoint x: 1311, startPoint y: 543, endPoint x: 1398, endPoint y: 518, distance: 90.5
type input "48"
type input "299"
drag, startPoint x: 1398, startPoint y: 533, endPoint x: 1326, endPoint y: 544, distance: 72.8
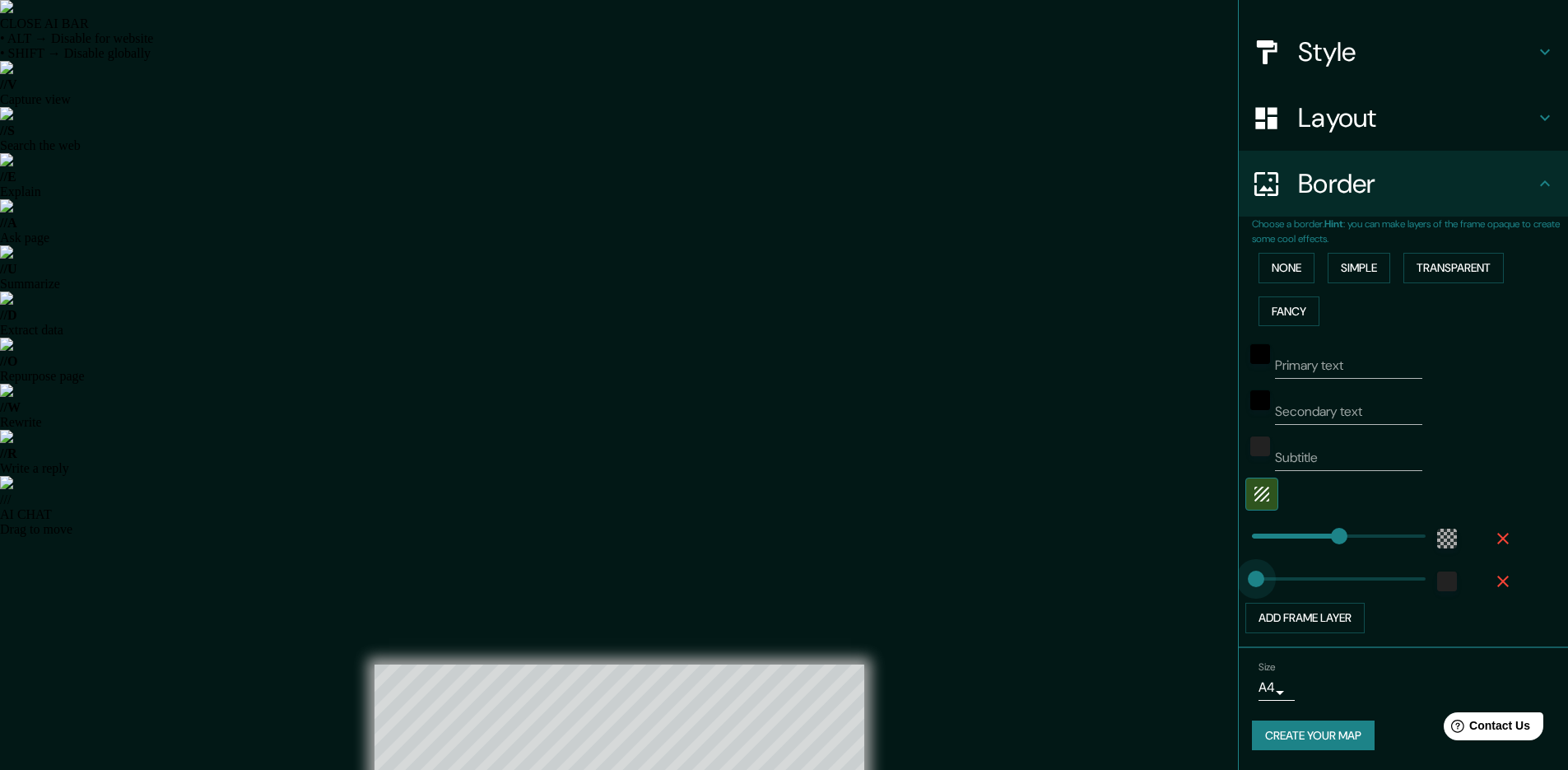
type input "14"
type input "325"
click at [1493, 541] on icon "button" at bounding box center [1503, 539] width 20 height 20
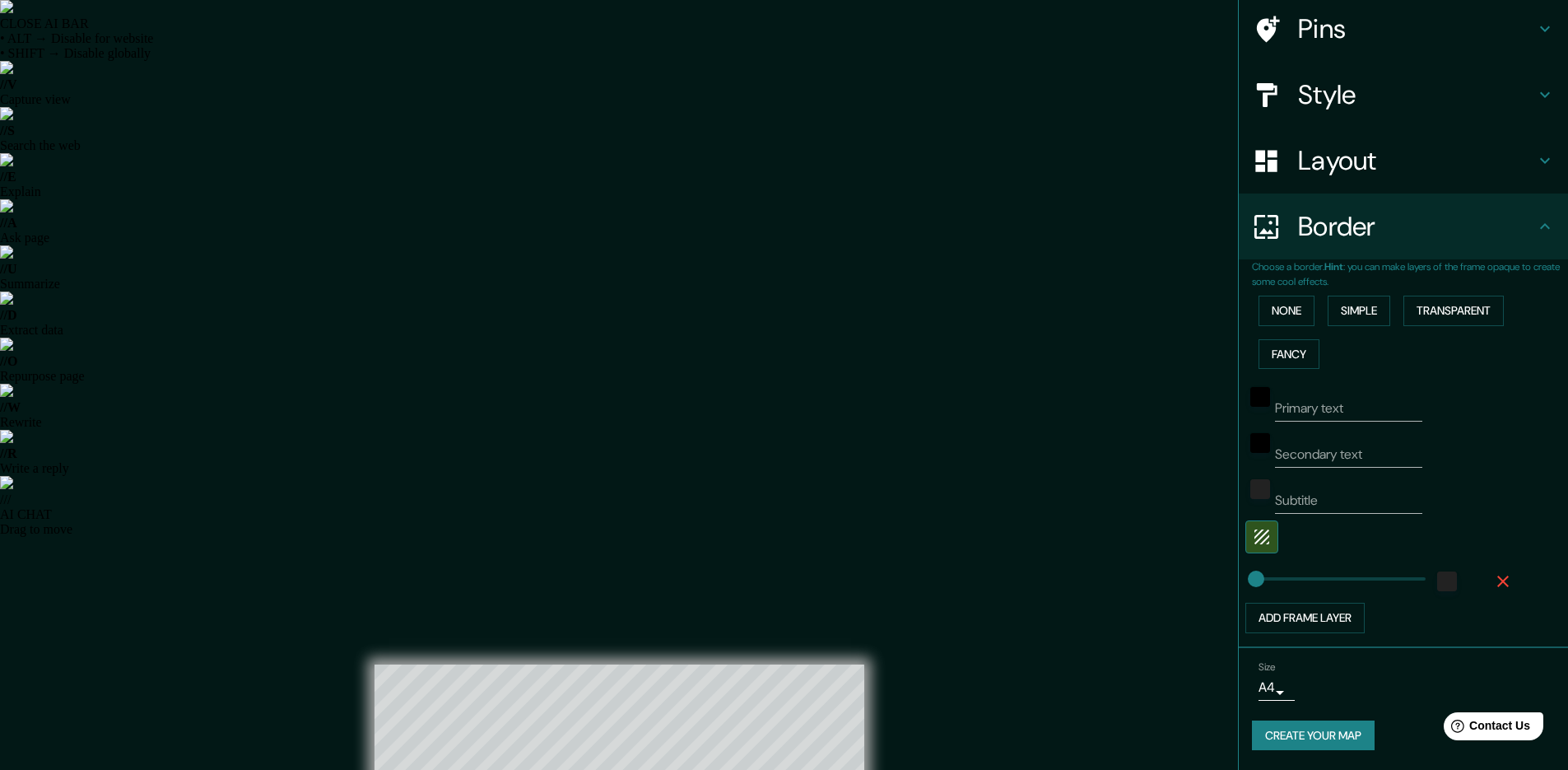
click at [1432, 166] on h4 "Layout" at bounding box center [1416, 161] width 237 height 33
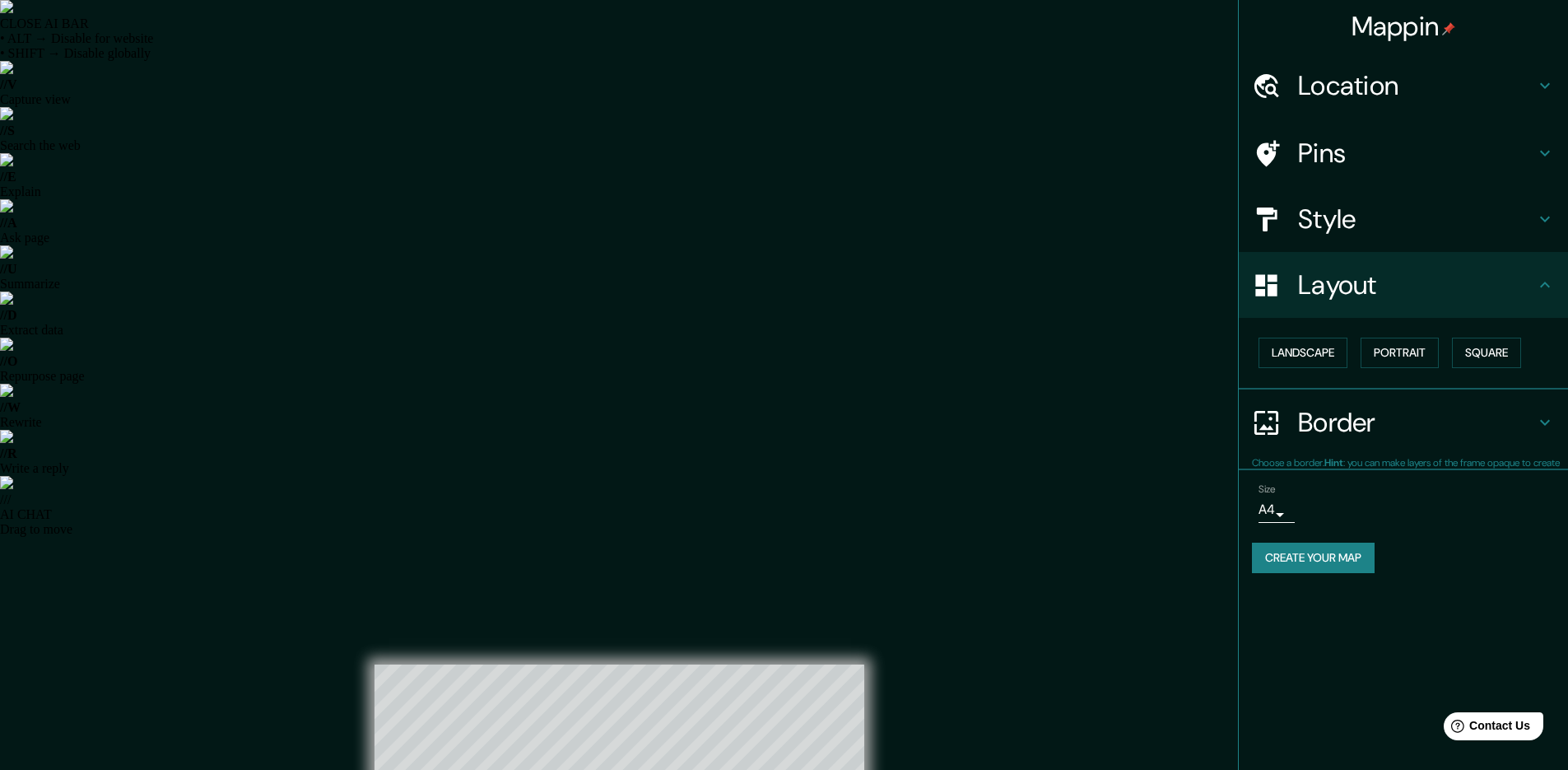
scroll to position [0, 0]
click at [1529, 285] on h4 "Layout" at bounding box center [1416, 285] width 237 height 33
click at [1543, 278] on icon at bounding box center [1545, 284] width 20 height 20
click at [1328, 356] on button "Landscape" at bounding box center [1302, 353] width 89 height 31
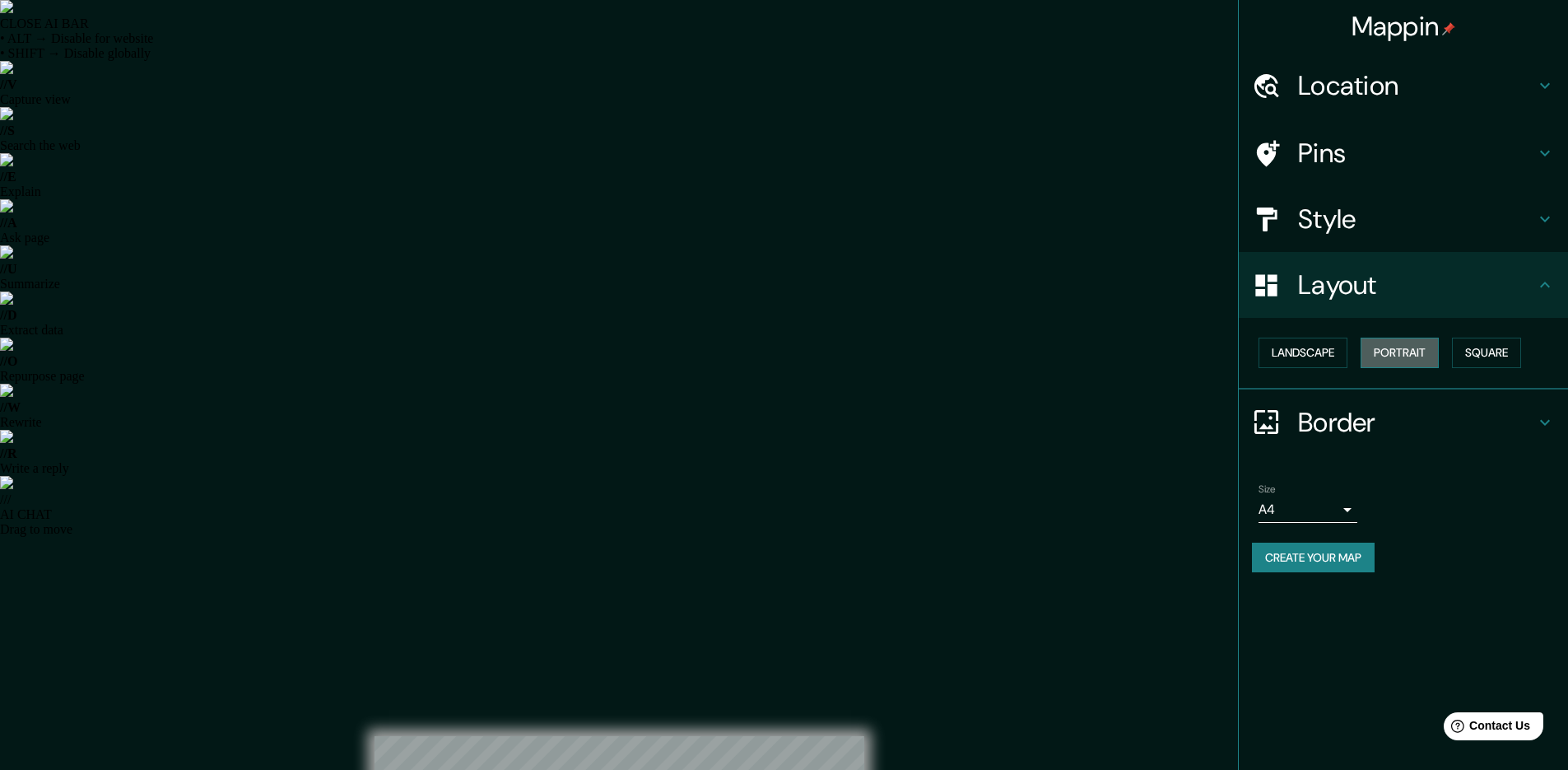
click at [1405, 356] on button "Portrait" at bounding box center [1398, 353] width 78 height 31
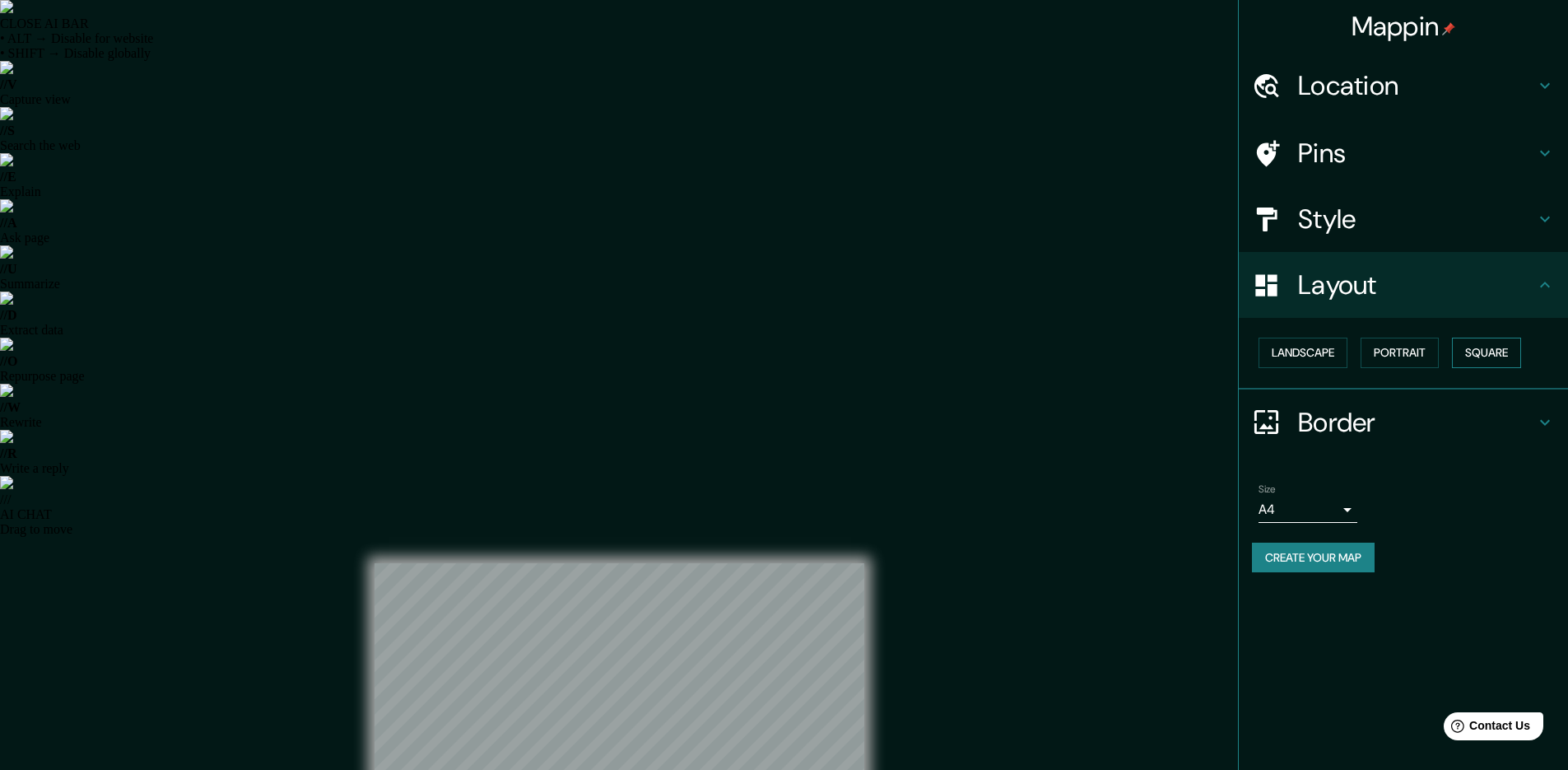
click at [1490, 362] on button "Square" at bounding box center [1486, 353] width 69 height 31
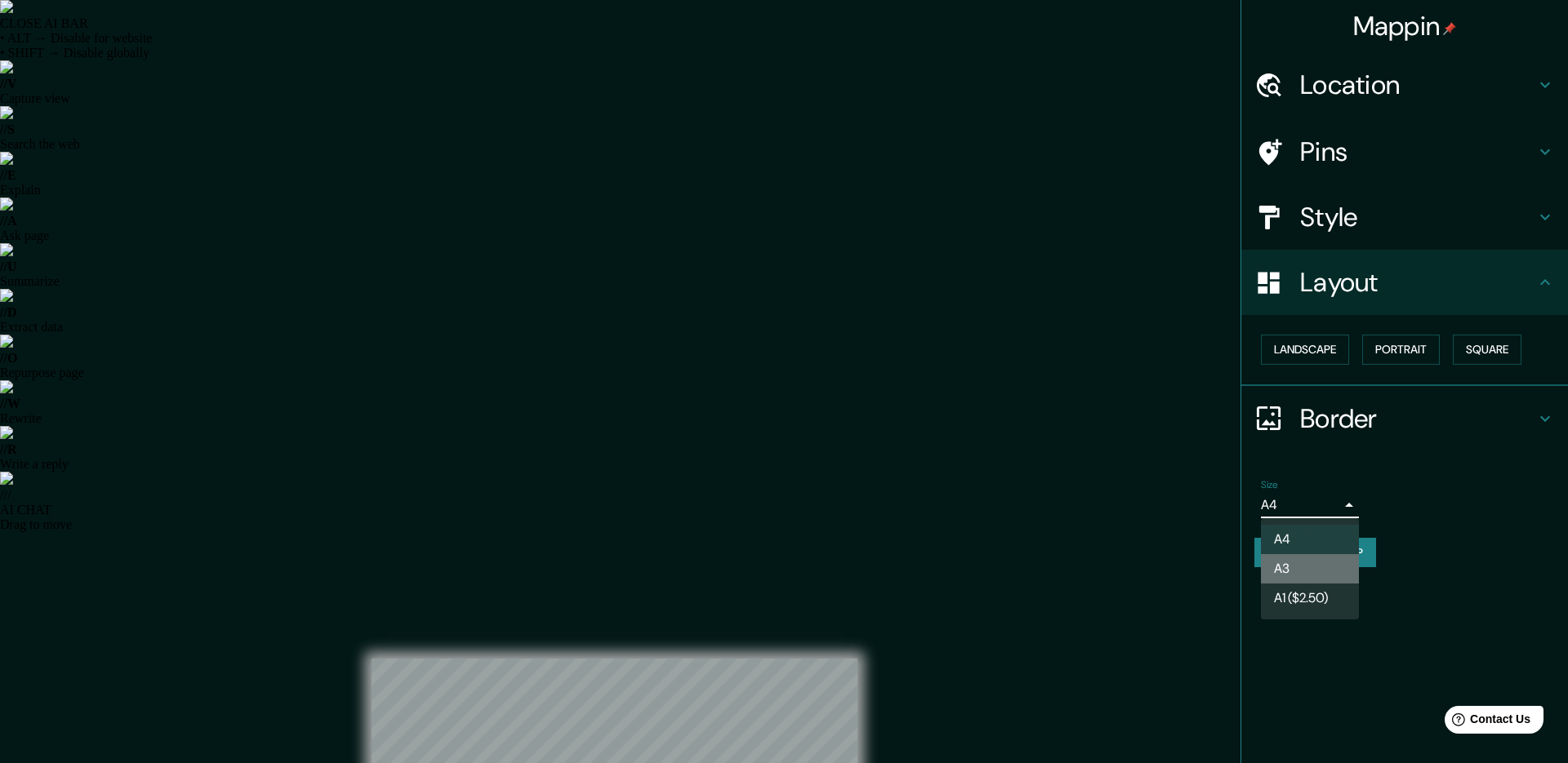
click at [1321, 572] on li "A3" at bounding box center [1309, 568] width 98 height 30
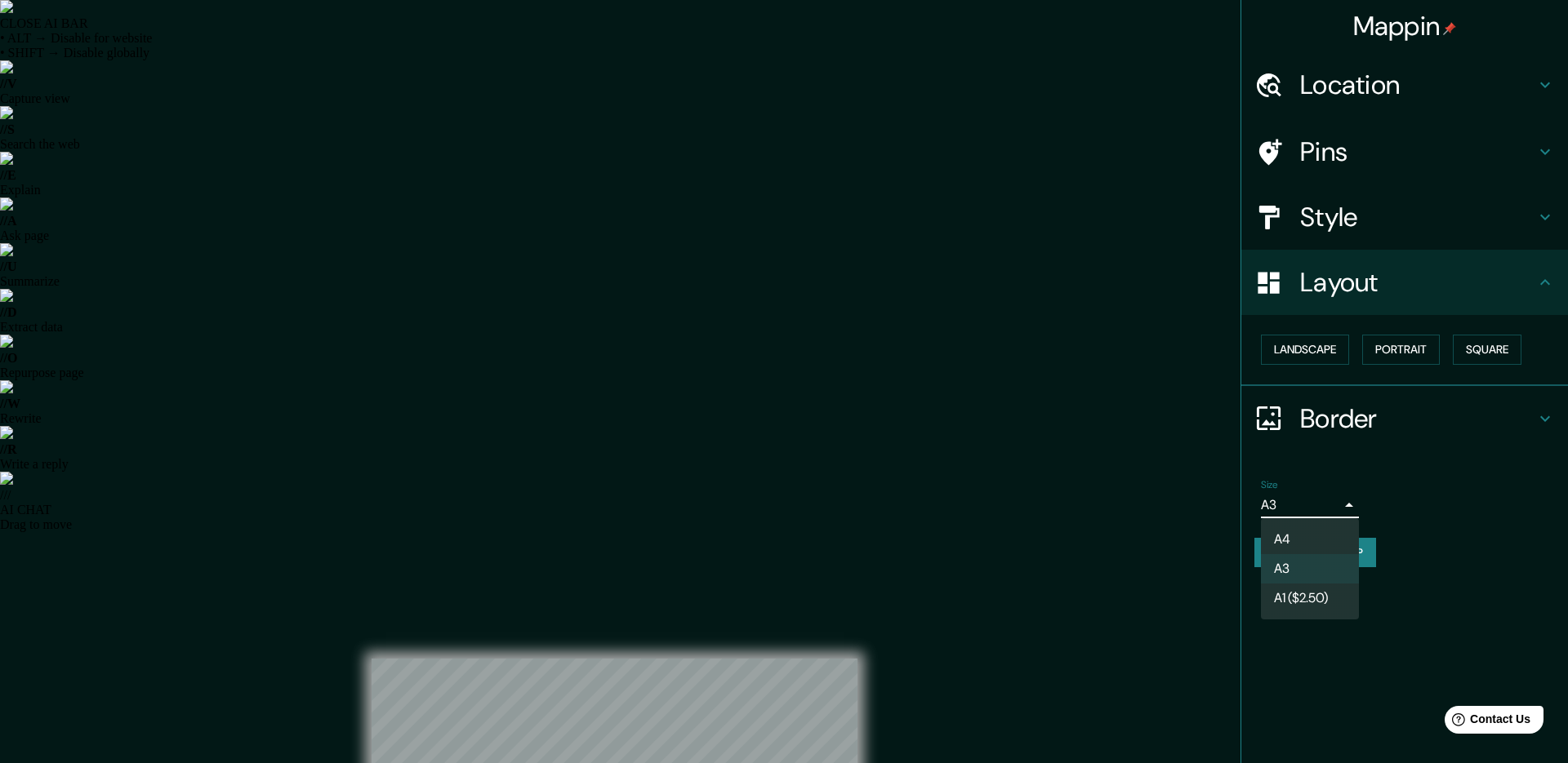
click at [1334, 506] on div at bounding box center [784, 381] width 1568 height 763
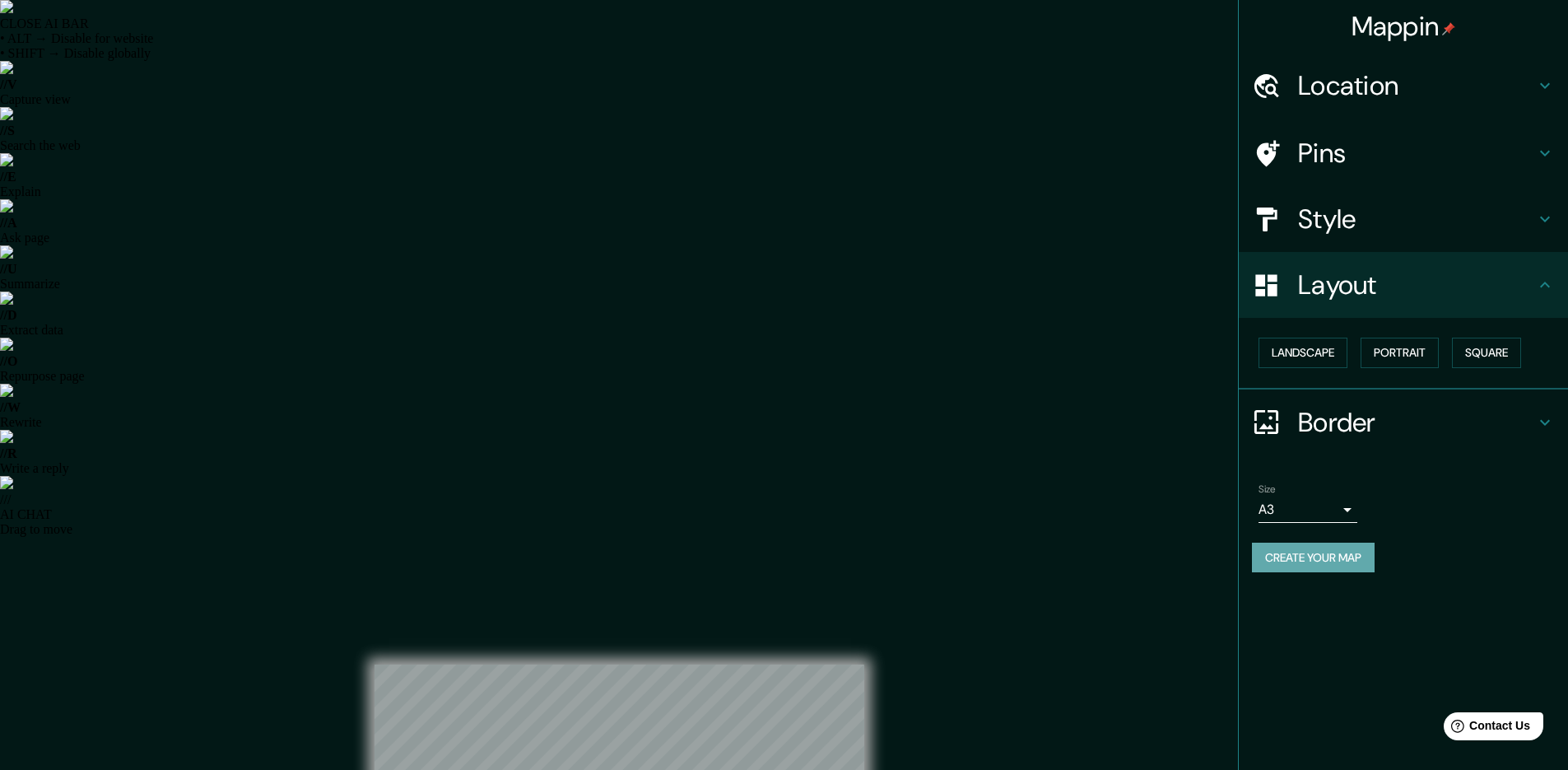
click at [1332, 567] on button "Create your map" at bounding box center [1313, 558] width 122 height 31
click at [1277, 554] on div "Create your map" at bounding box center [1403, 558] width 302 height 31
click at [1307, 355] on button "Landscape" at bounding box center [1302, 353] width 89 height 31
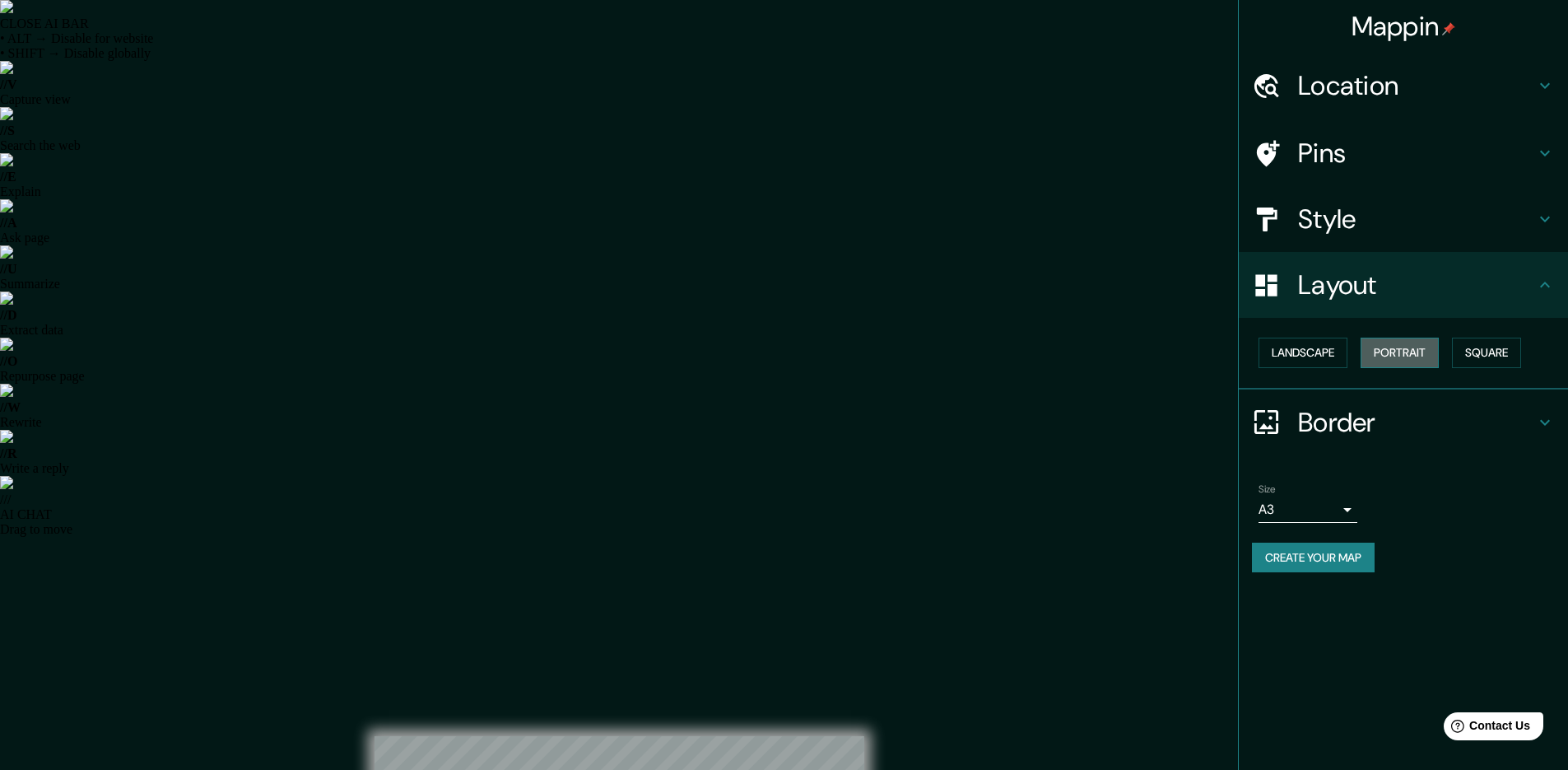
click at [1408, 359] on button "Portrait" at bounding box center [1398, 353] width 78 height 31
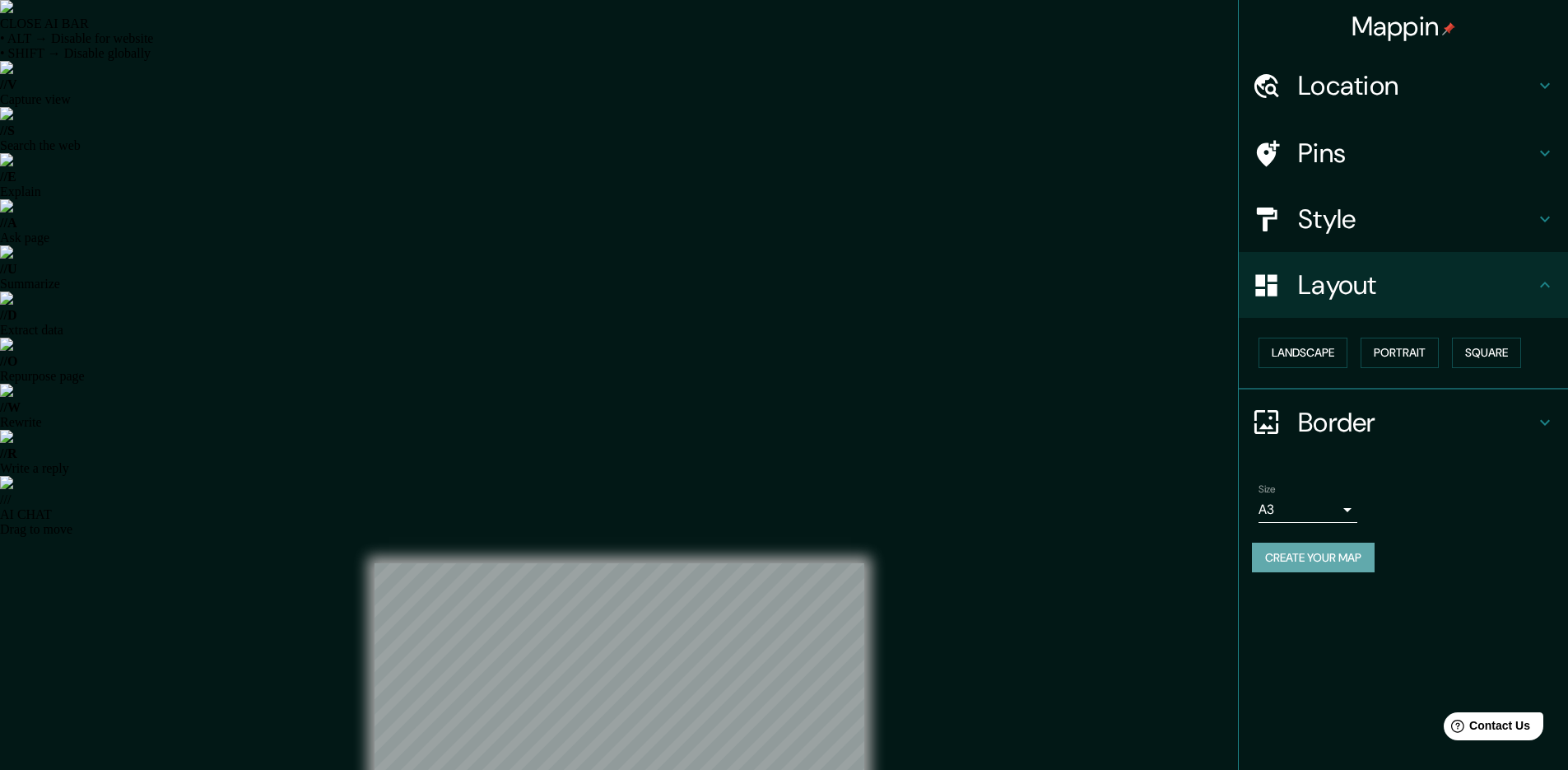
click at [1282, 550] on button "Create your map" at bounding box center [1313, 558] width 122 height 31
drag, startPoint x: 1499, startPoint y: 13, endPoint x: 1132, endPoint y: 342, distance: 492.9
click at [1358, 551] on button "Create your map" at bounding box center [1313, 558] width 122 height 31
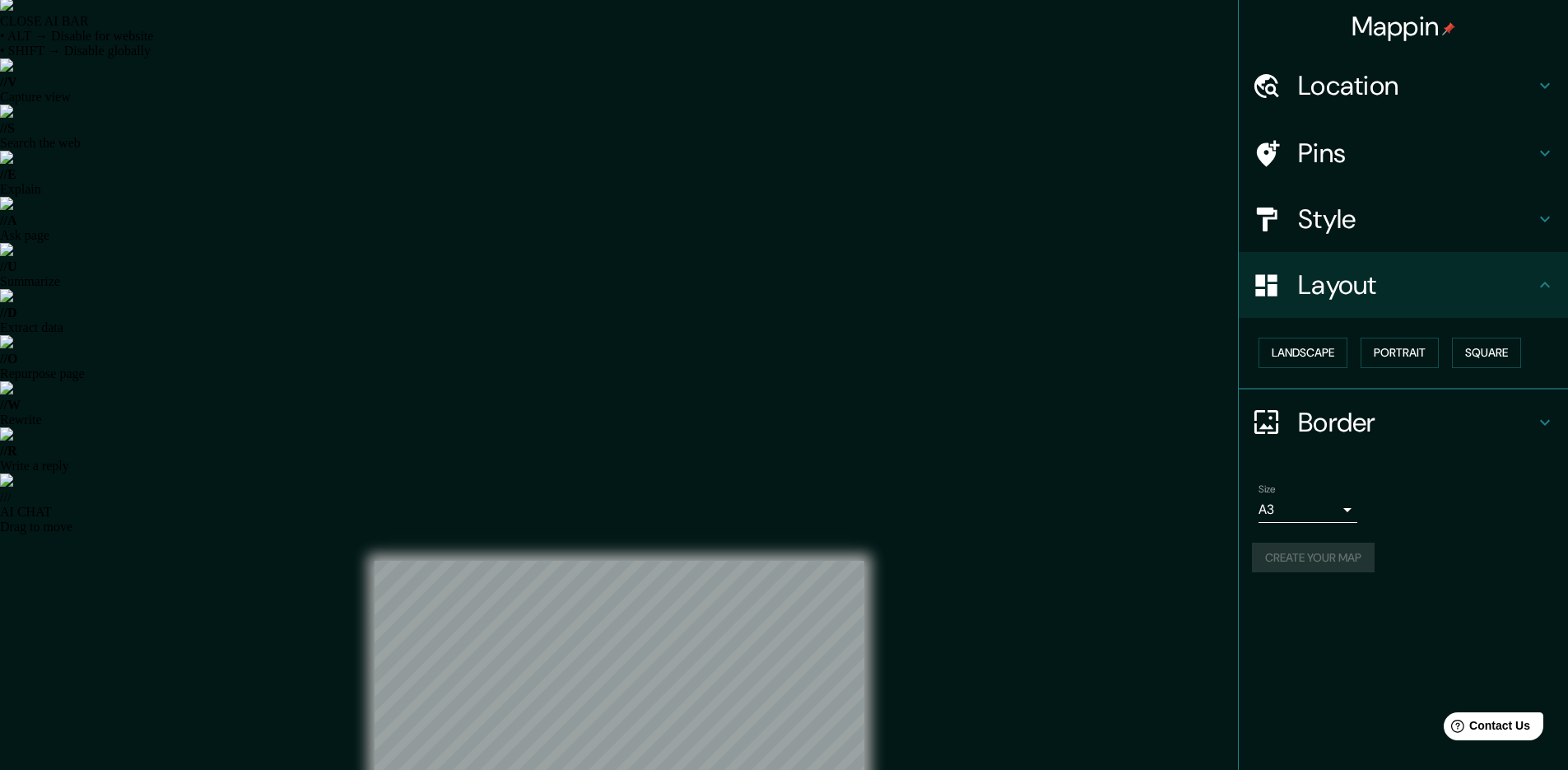
click at [1358, 551] on div "Create your map" at bounding box center [1403, 558] width 302 height 31
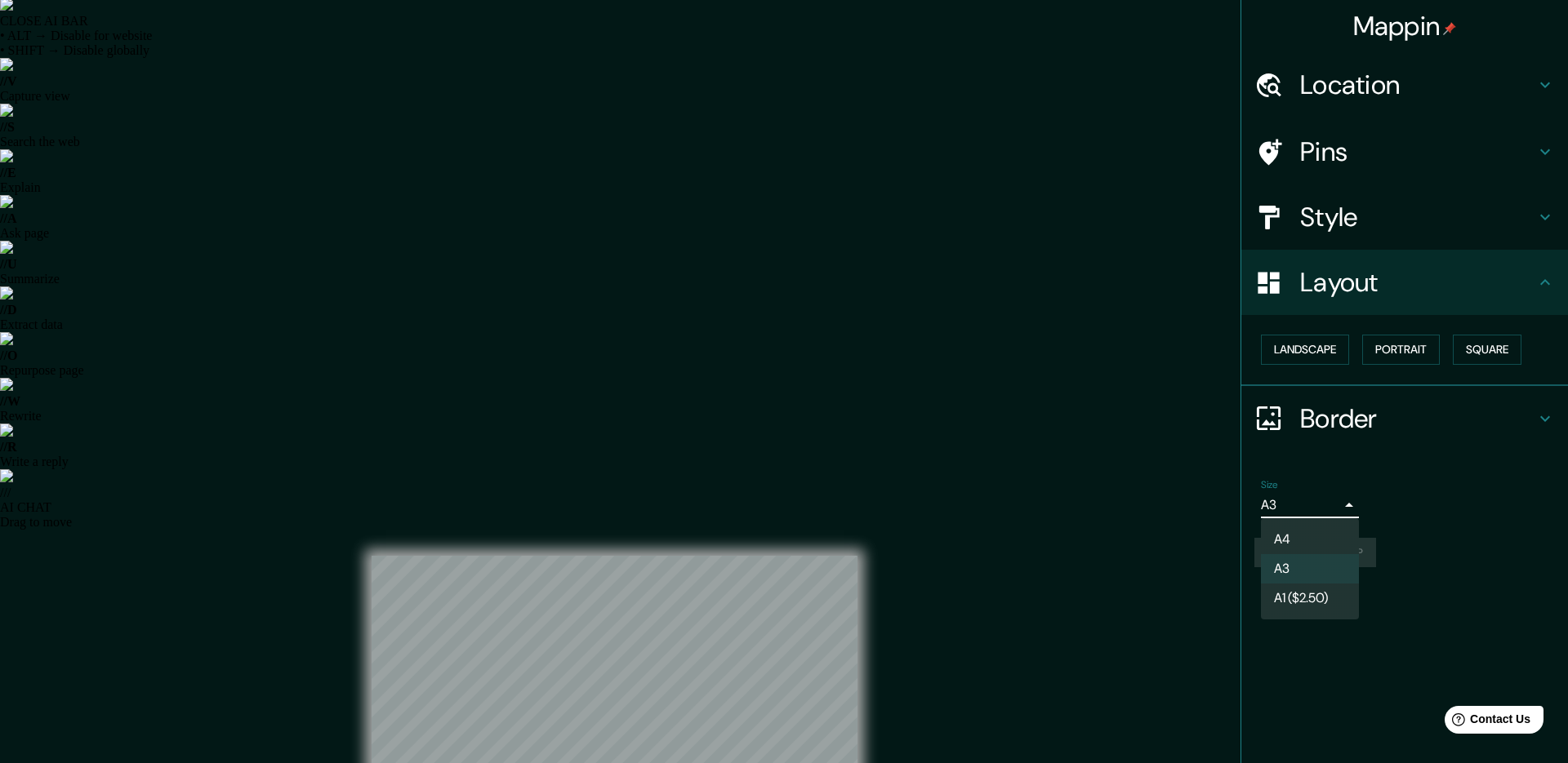
click at [1306, 546] on li "A4" at bounding box center [1309, 539] width 98 height 30
type input "single"
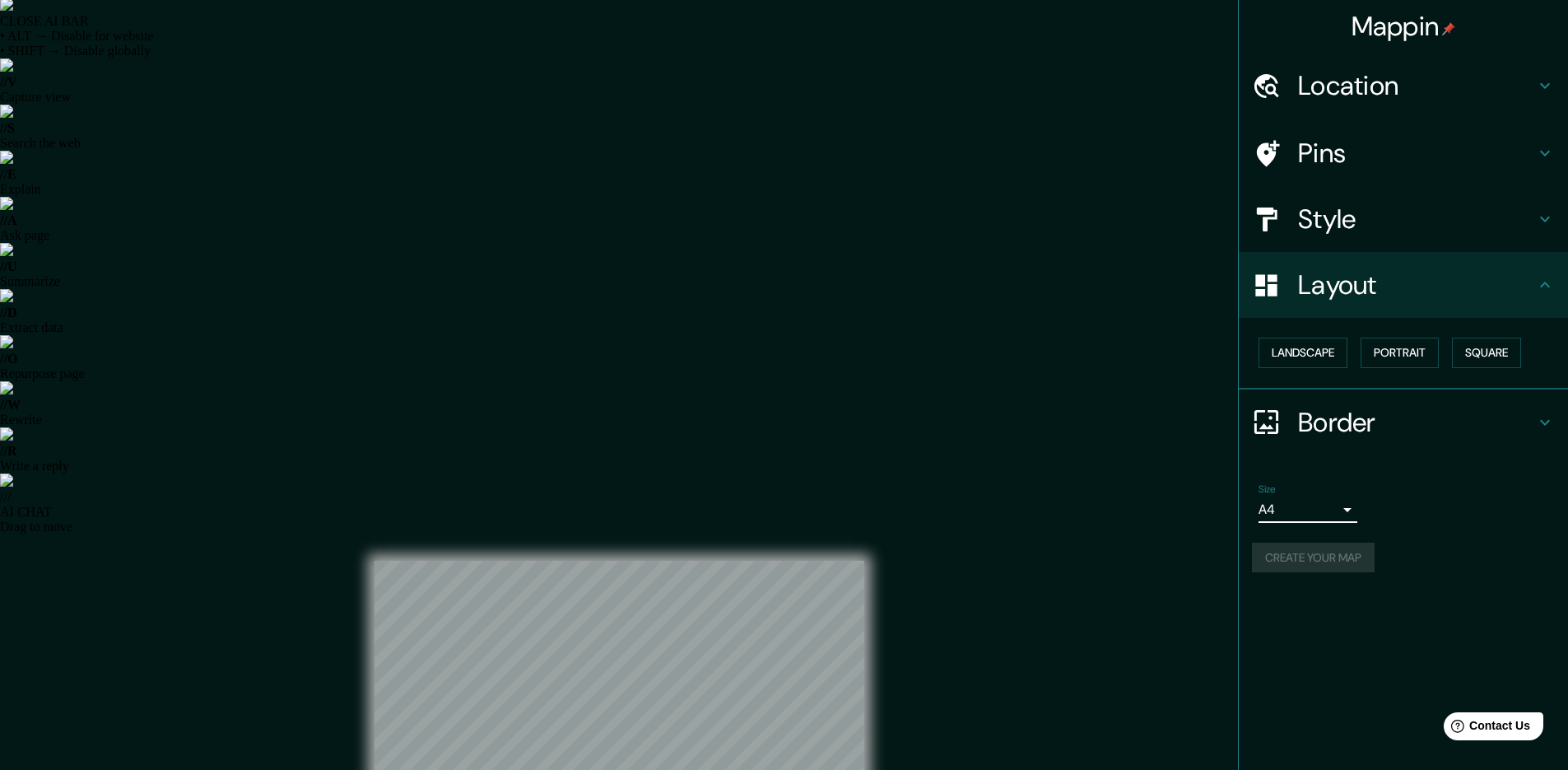
click at [1312, 560] on div "Create your map" at bounding box center [1403, 558] width 302 height 31
click at [1335, 549] on button "Create your map" at bounding box center [1313, 558] width 122 height 31
click at [1330, 555] on div "Create your map" at bounding box center [1403, 558] width 302 height 31
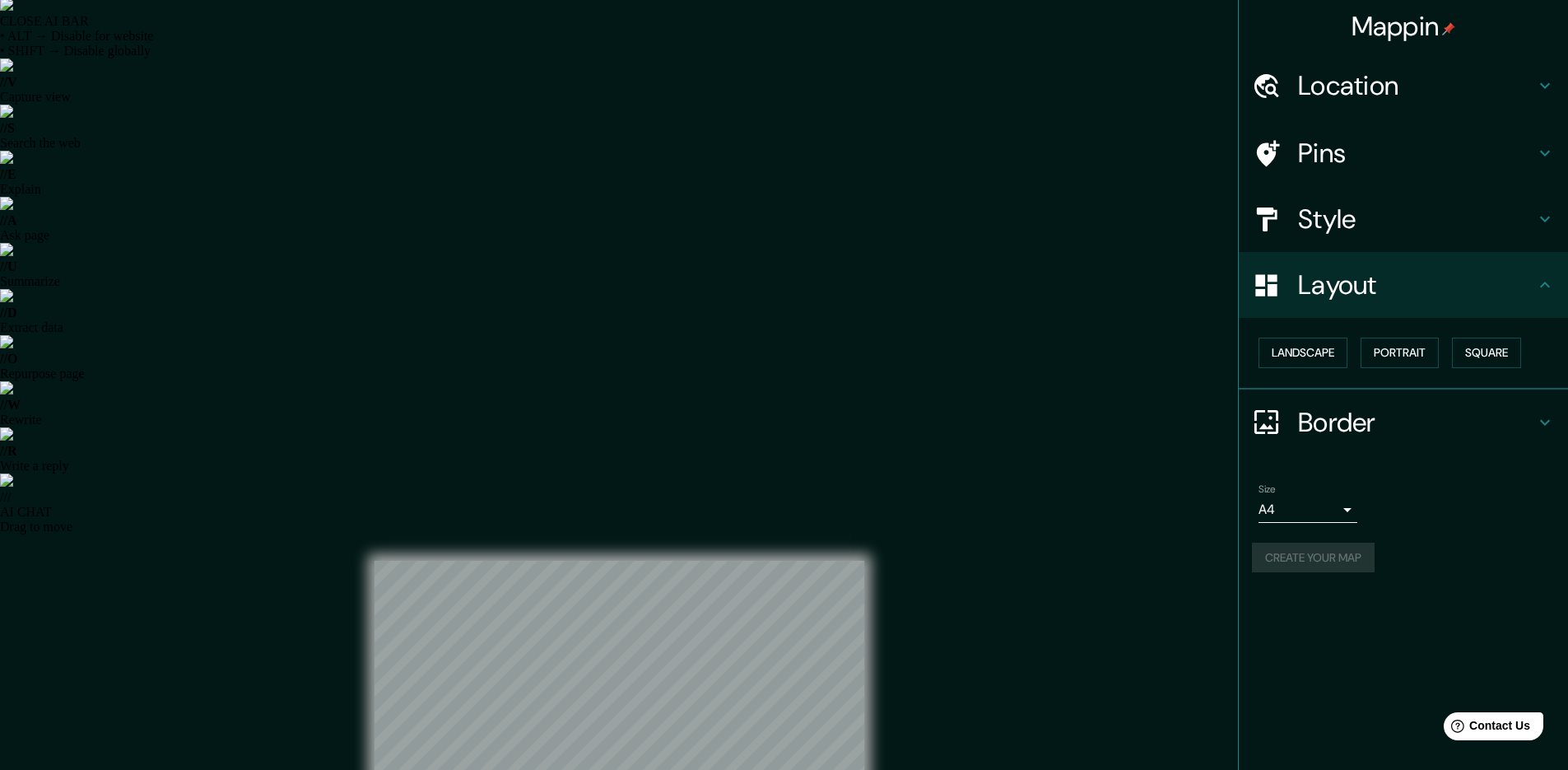
click at [1330, 555] on div "Create your map" at bounding box center [1403, 558] width 302 height 31
